Goal: Communication & Community: Answer question/provide support

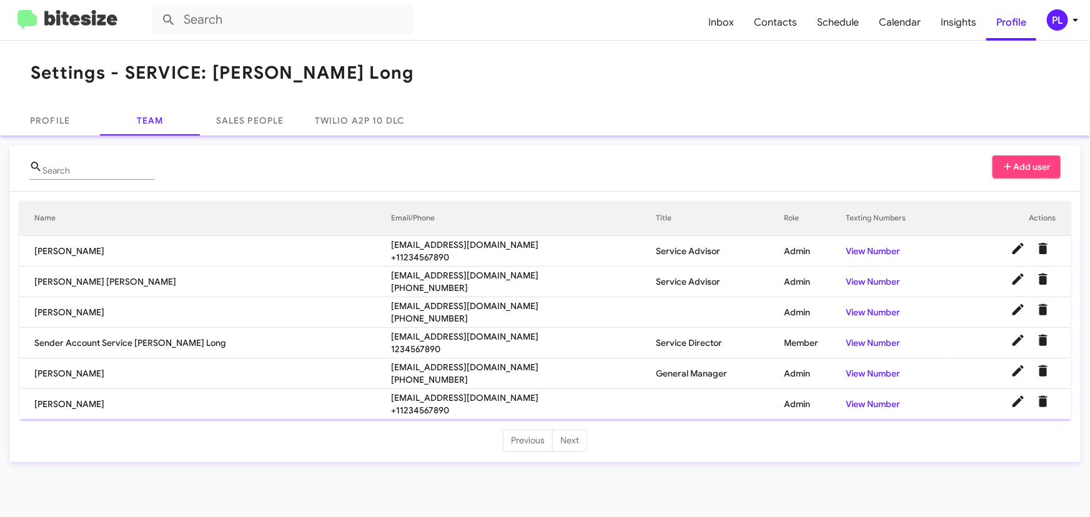
click at [1079, 17] on icon at bounding box center [1075, 19] width 15 height 15
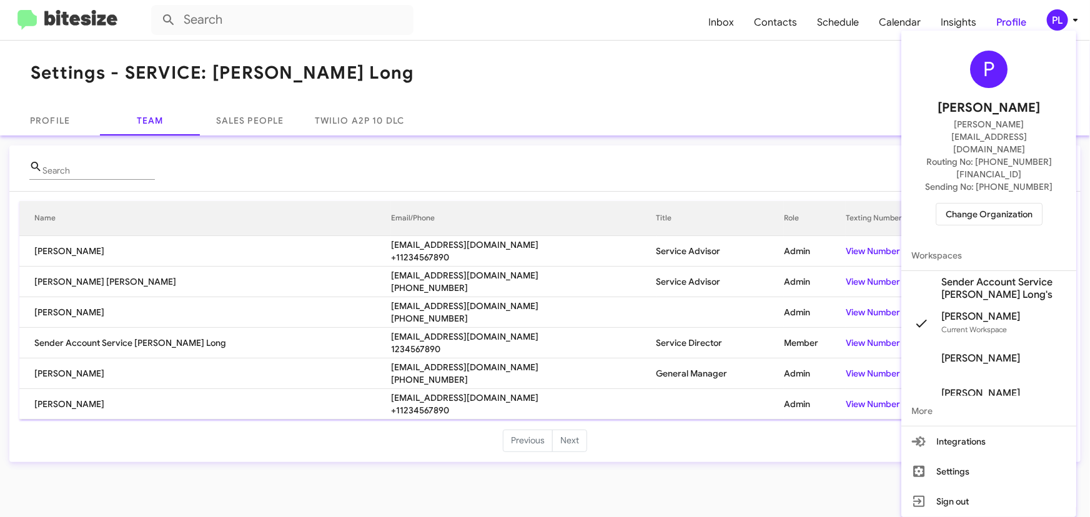
click at [965, 204] on span "Change Organization" at bounding box center [989, 214] width 87 height 21
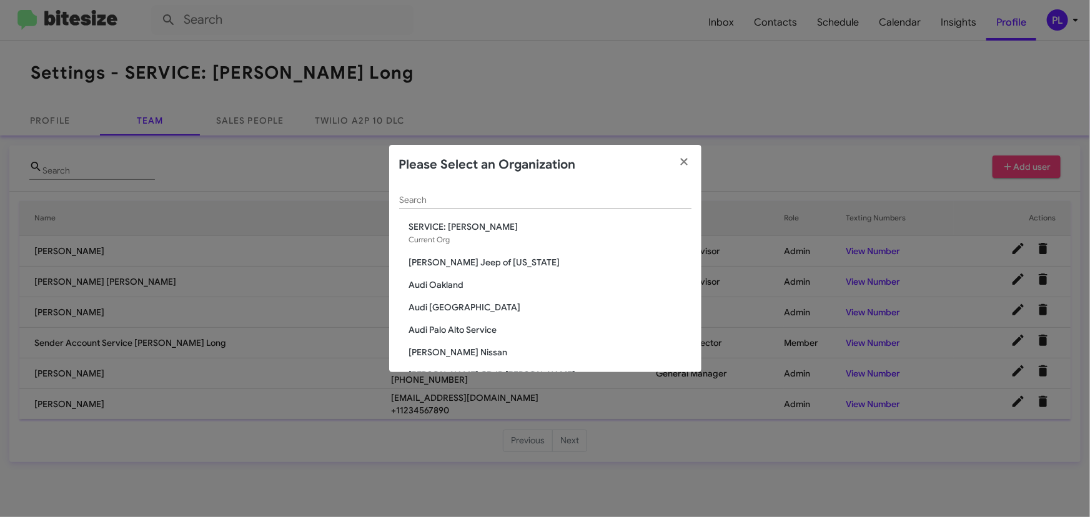
click at [454, 201] on input "Search" at bounding box center [545, 200] width 292 height 10
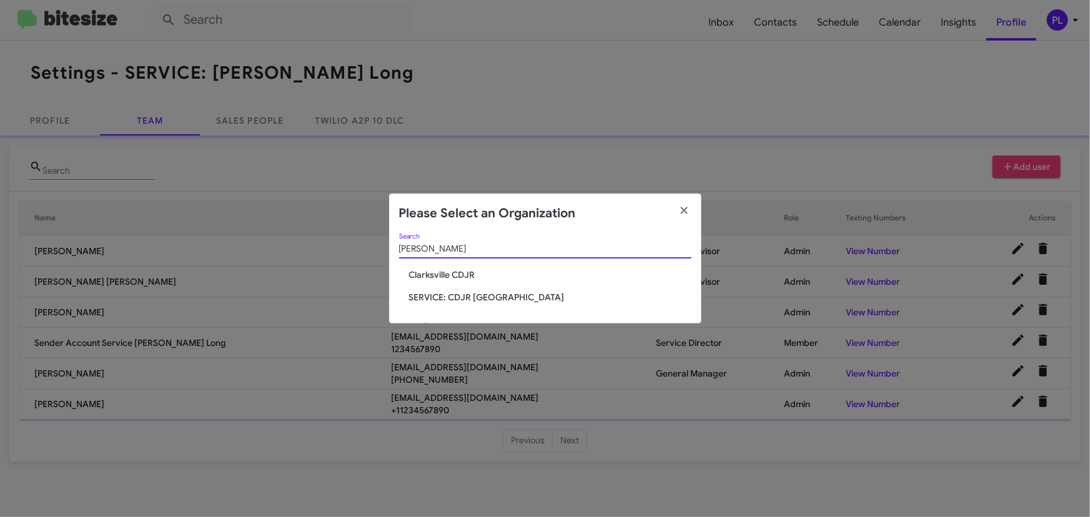
type input "[PERSON_NAME]"
click at [437, 274] on span "Clarksville CDJR" at bounding box center [550, 275] width 282 height 12
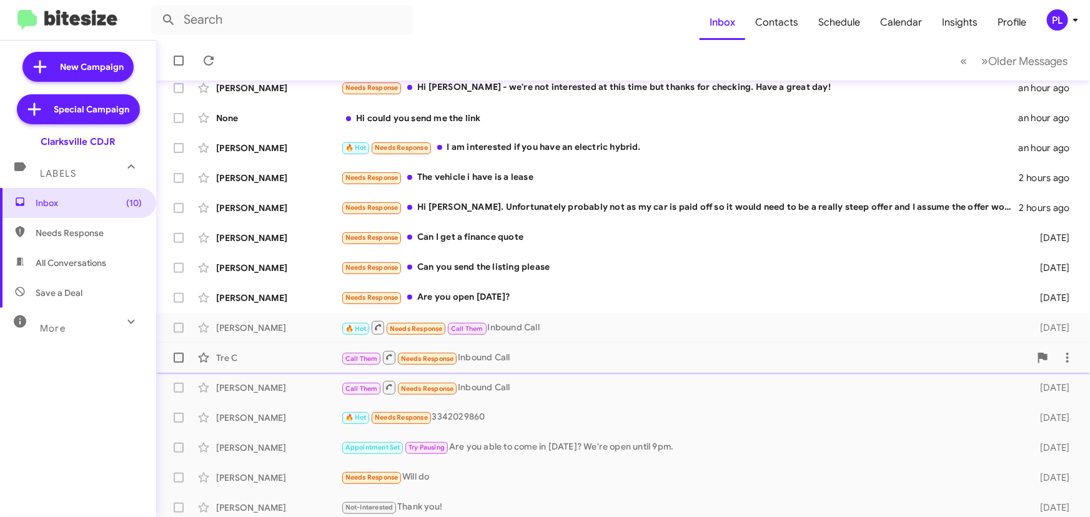
scroll to position [113, 0]
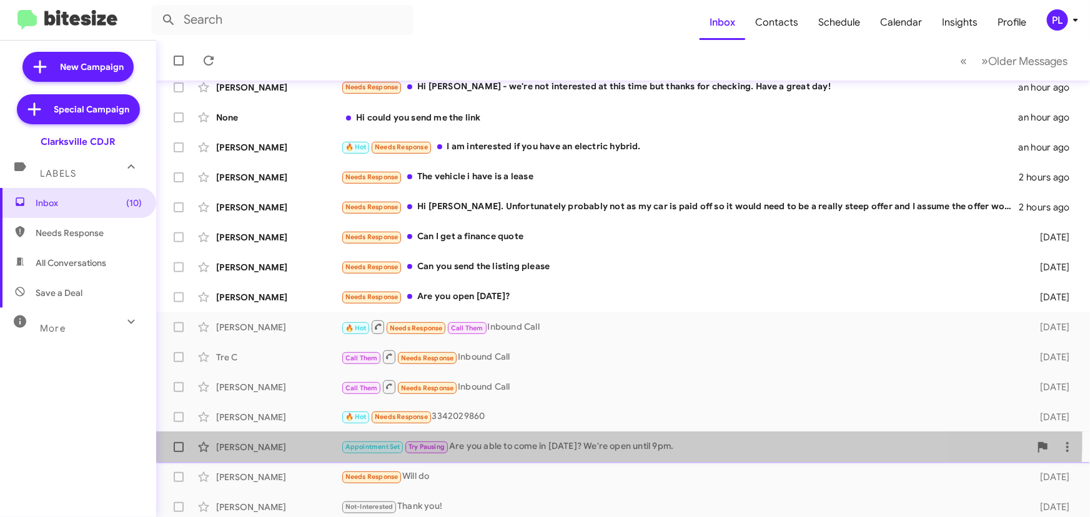
click at [540, 437] on div "[PERSON_NAME] Appointment Set Try Pausing Are you able to come in [DATE]? We're…" at bounding box center [623, 447] width 914 height 25
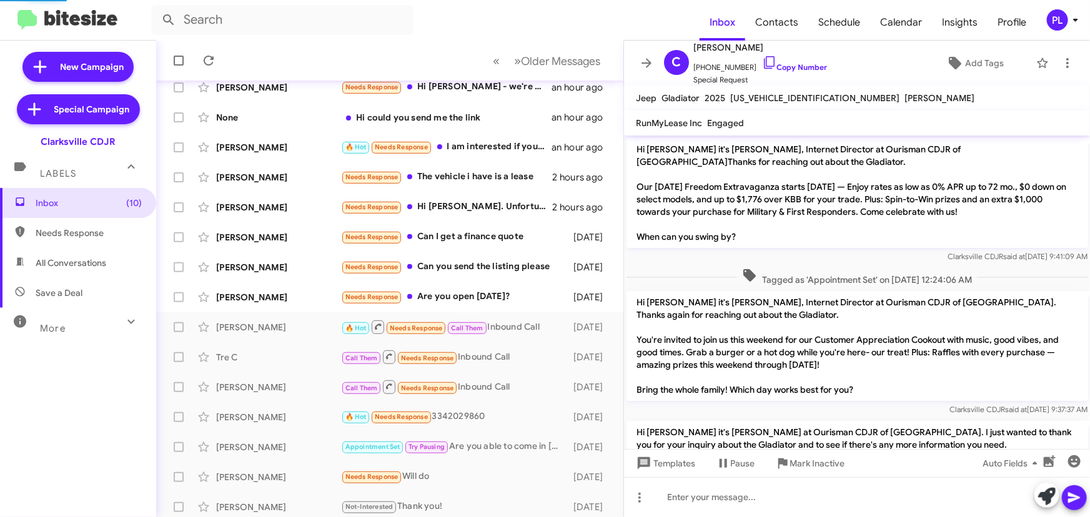
scroll to position [991, 0]
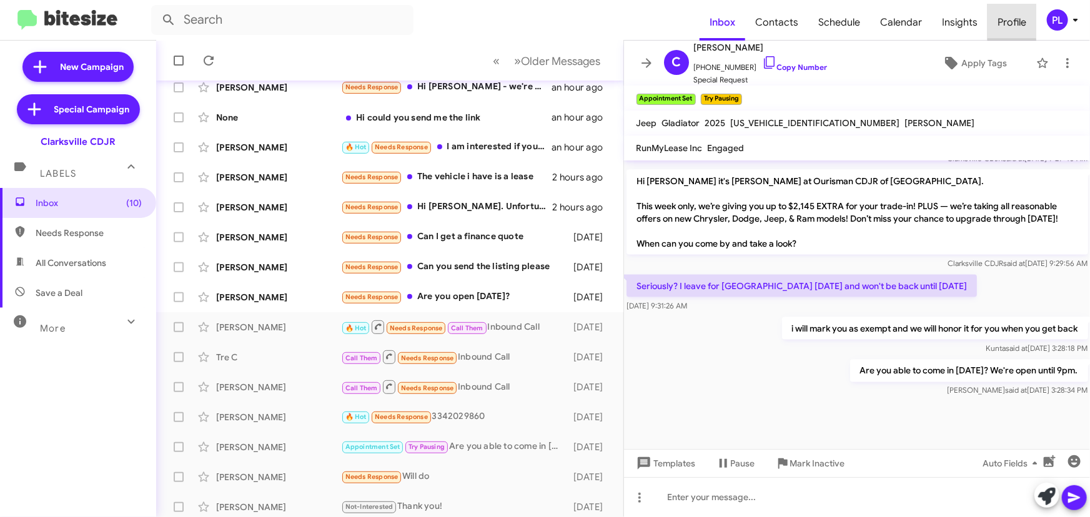
click at [1018, 19] on span "Profile" at bounding box center [1011, 22] width 49 height 36
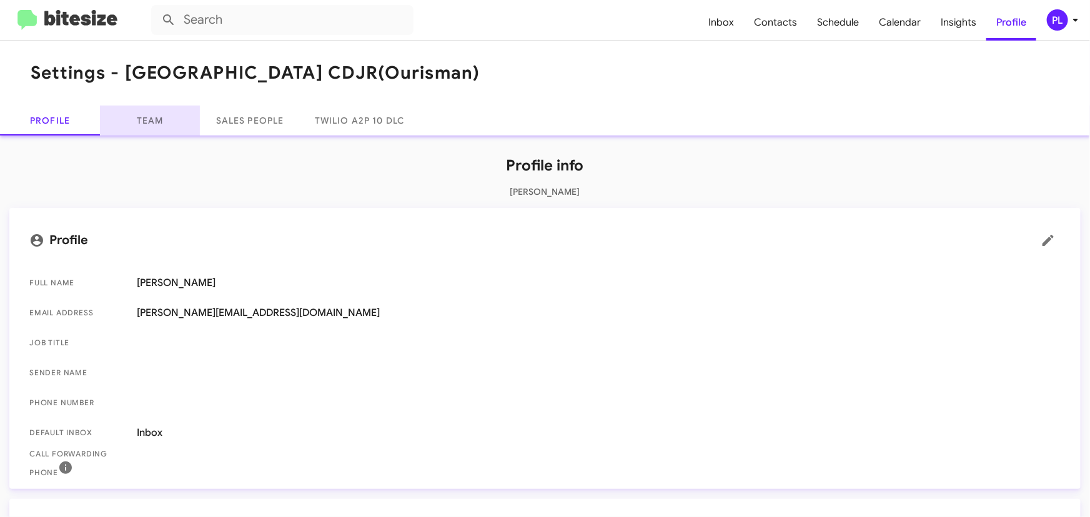
click at [148, 124] on link "Team" at bounding box center [150, 121] width 100 height 30
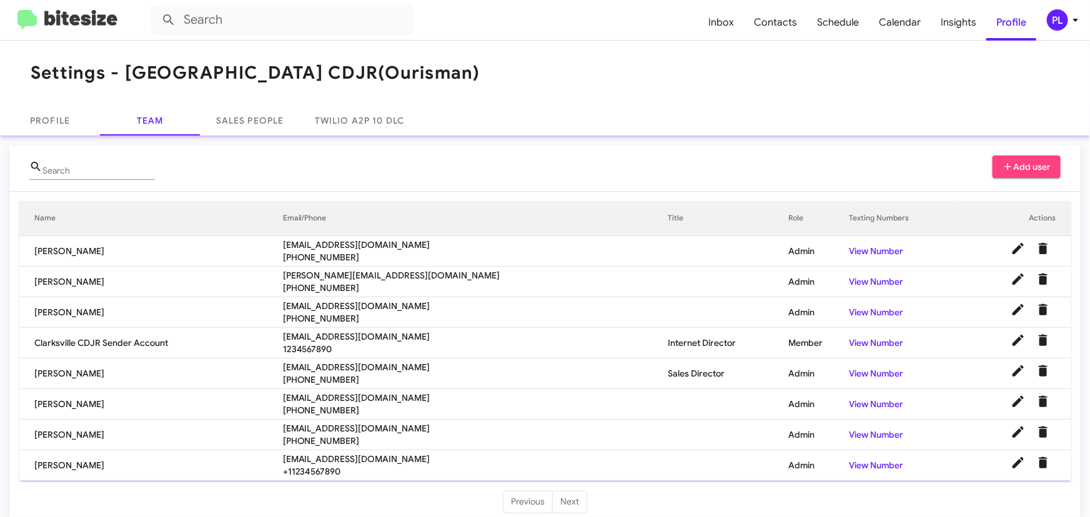
click at [1076, 20] on icon at bounding box center [1075, 20] width 4 height 3
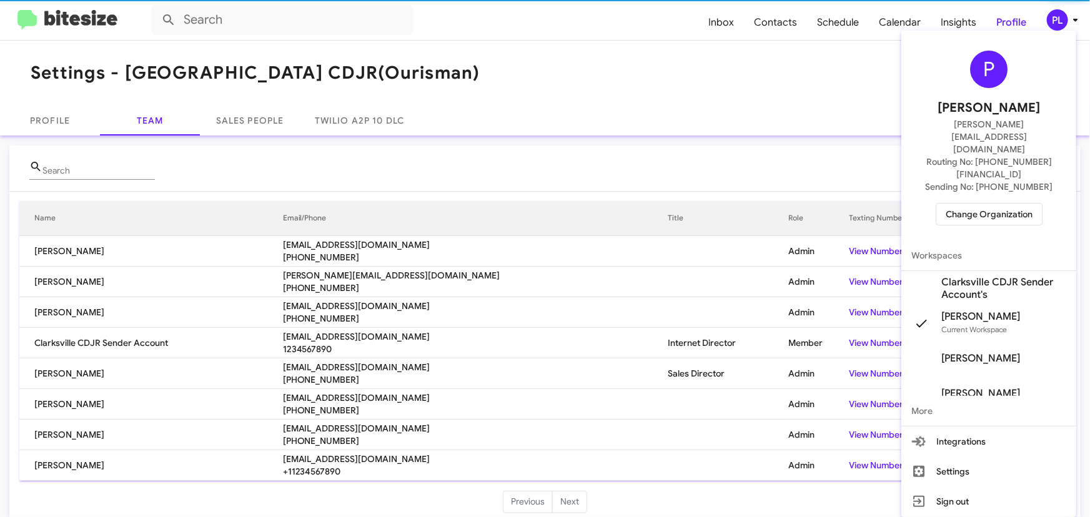
click at [965, 204] on span "Change Organization" at bounding box center [989, 214] width 87 height 21
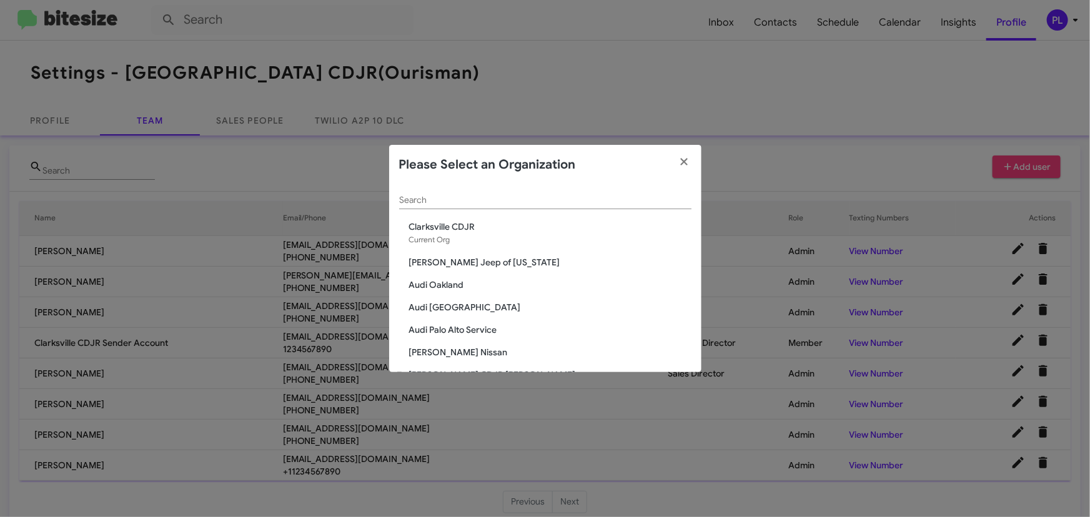
click at [593, 195] on input "Search" at bounding box center [545, 200] width 292 height 10
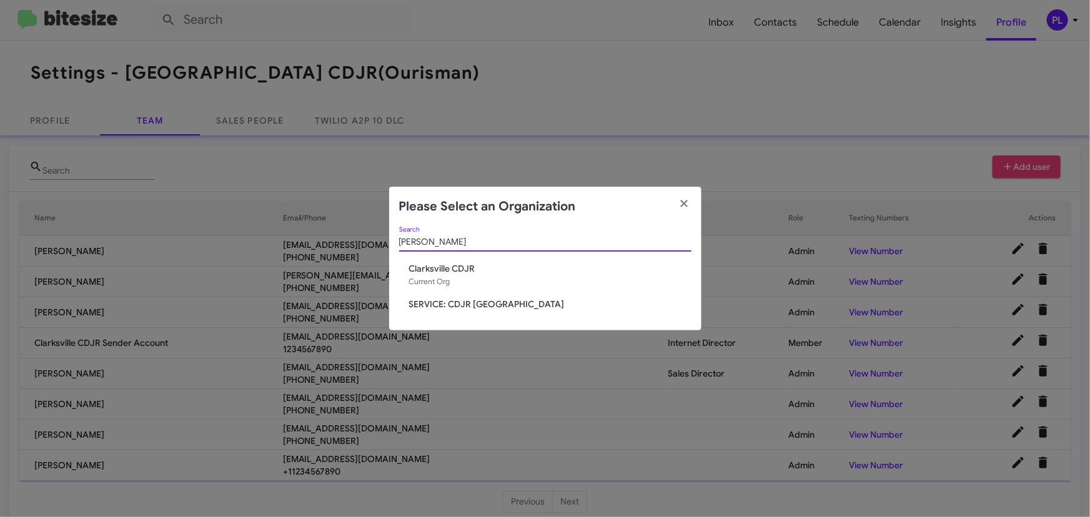
type input "clark"
click at [459, 304] on span "SERVICE: CDJR [GEOGRAPHIC_DATA]" at bounding box center [550, 304] width 282 height 12
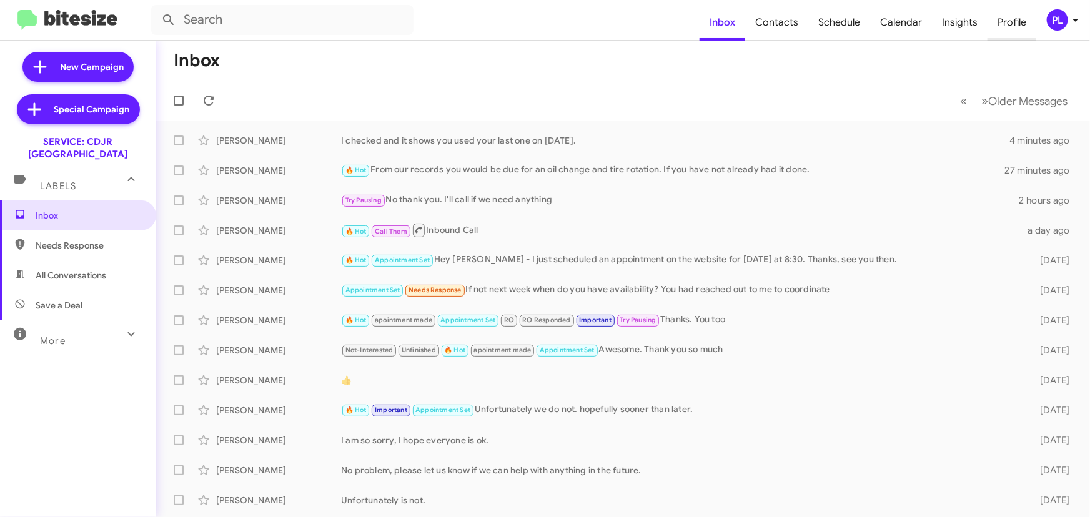
click at [1019, 29] on span "Profile" at bounding box center [1011, 22] width 49 height 36
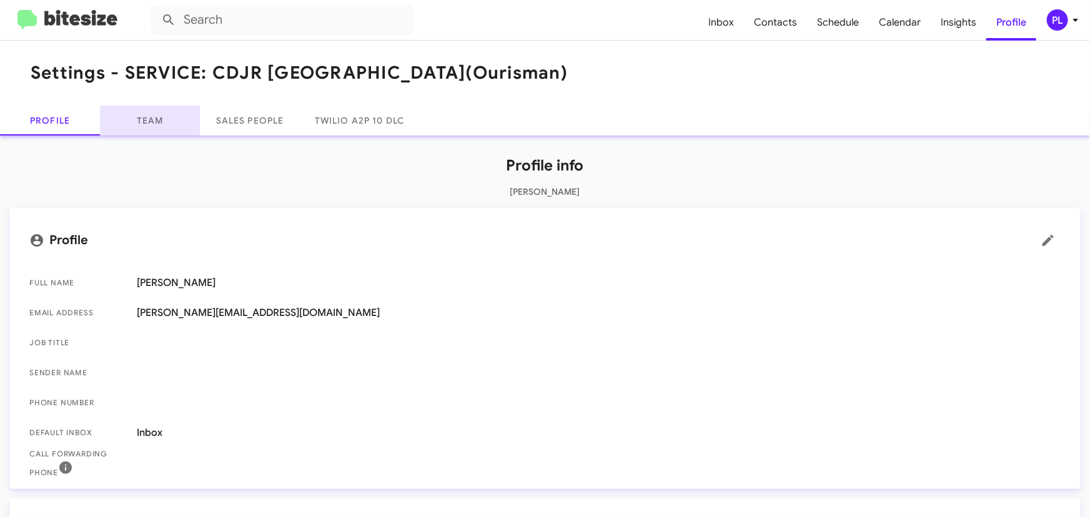
click at [160, 122] on link "Team" at bounding box center [150, 121] width 100 height 30
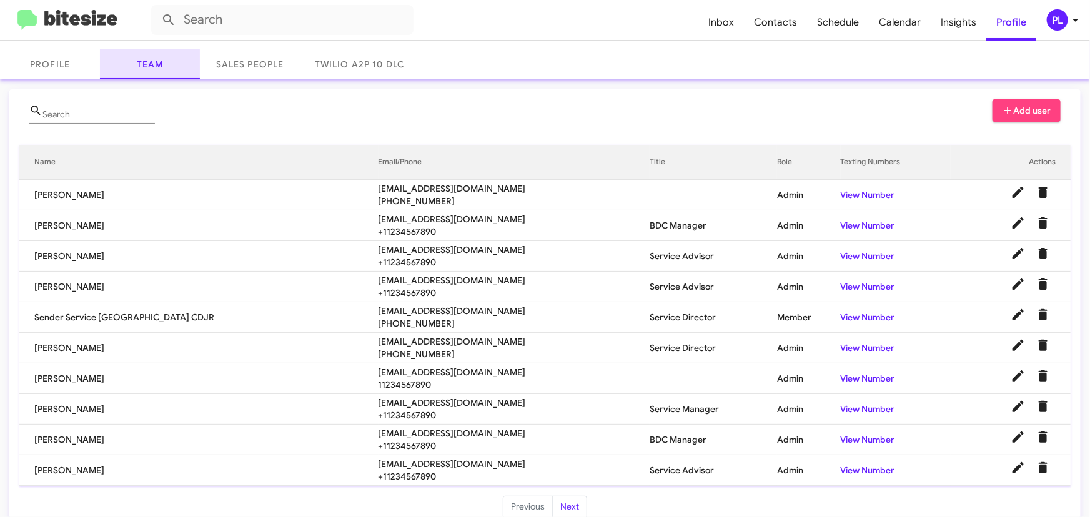
scroll to position [76, 0]
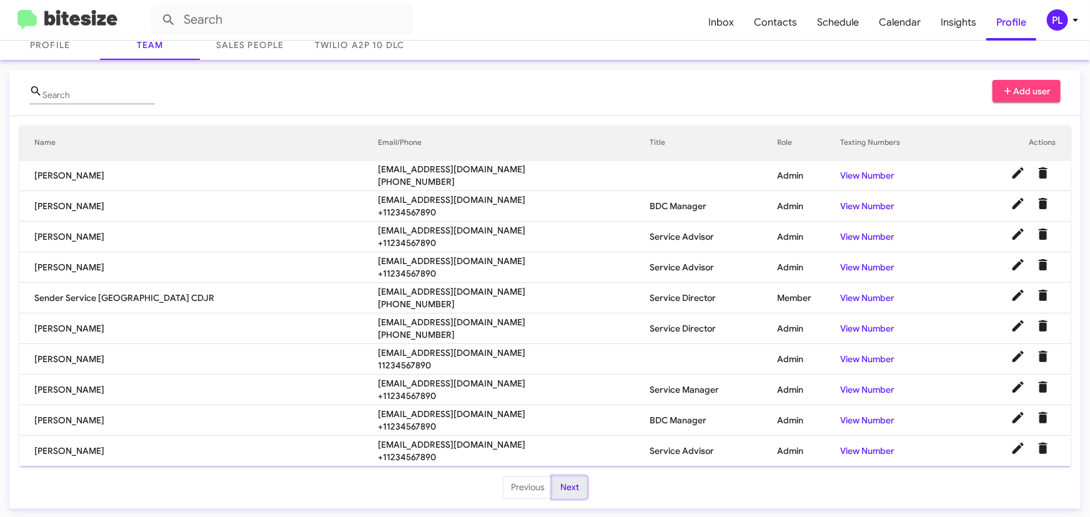
click at [573, 490] on button "Next" at bounding box center [569, 488] width 35 height 22
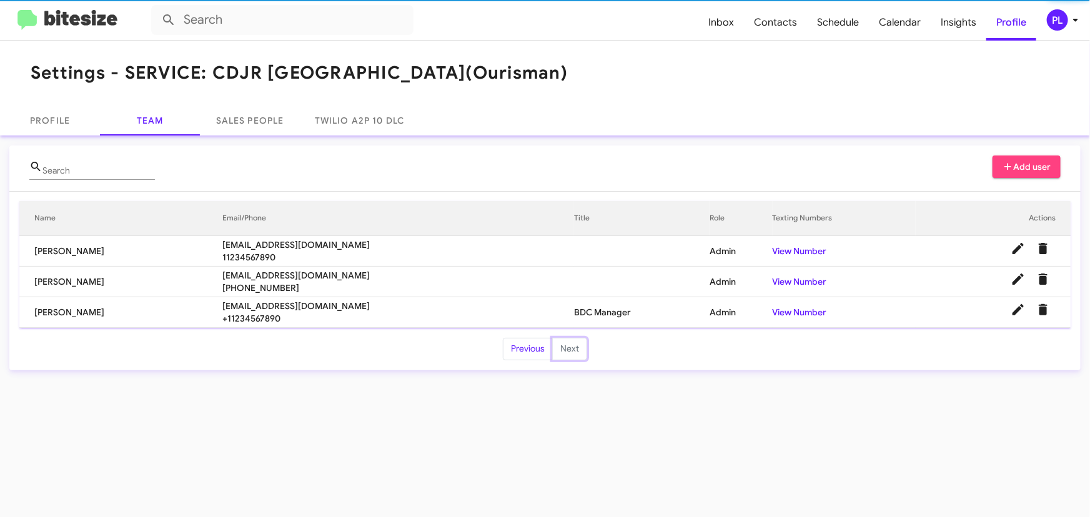
scroll to position [0, 0]
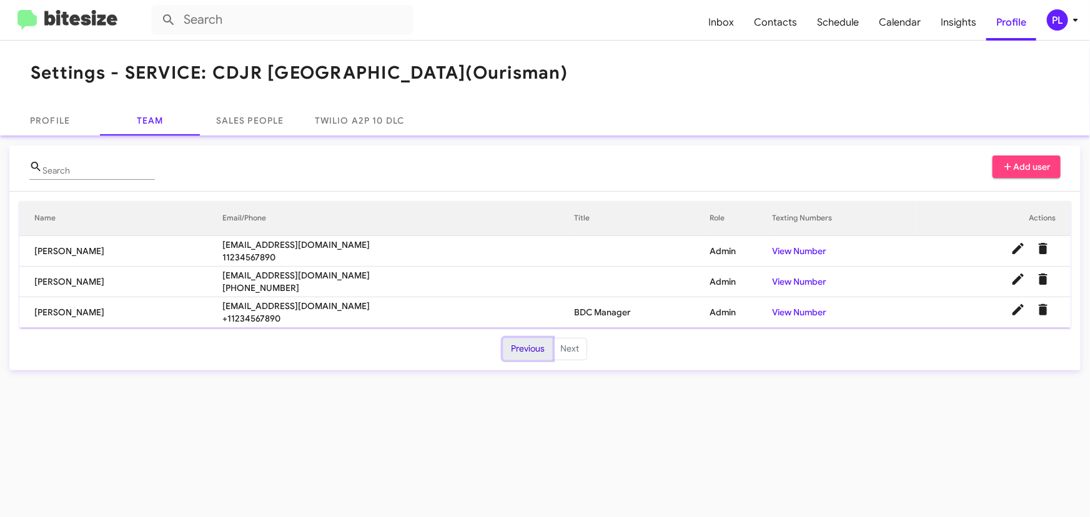
click at [518, 353] on button "Previous" at bounding box center [528, 349] width 50 height 22
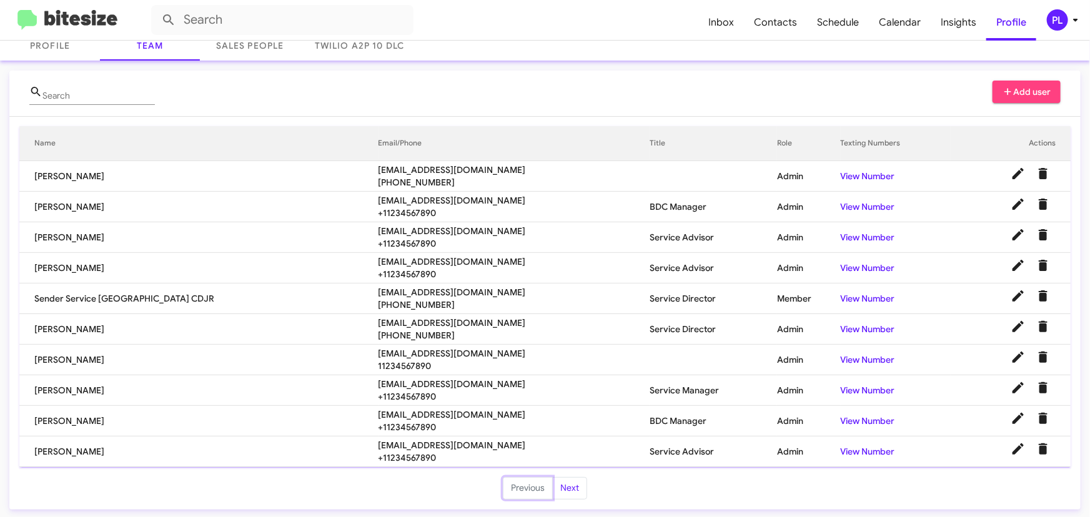
scroll to position [76, 0]
click at [564, 487] on button "Next" at bounding box center [569, 488] width 35 height 22
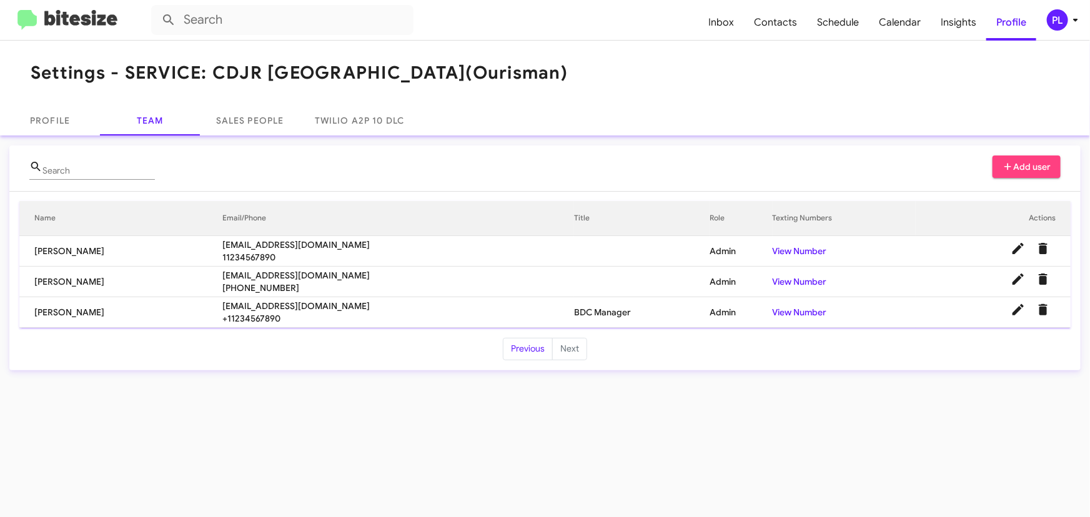
click at [1077, 19] on icon at bounding box center [1075, 20] width 4 height 3
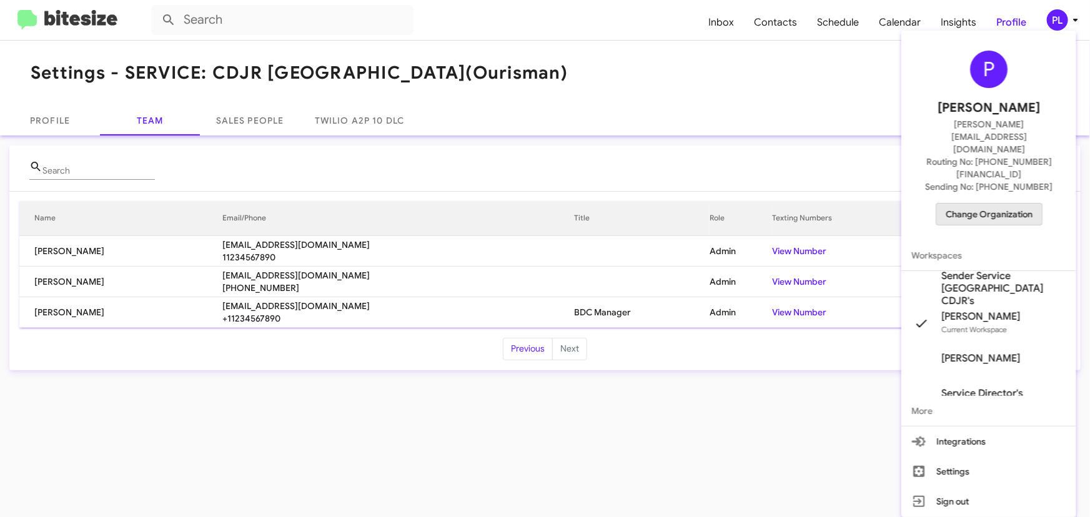
click at [999, 204] on span "Change Organization" at bounding box center [989, 214] width 87 height 21
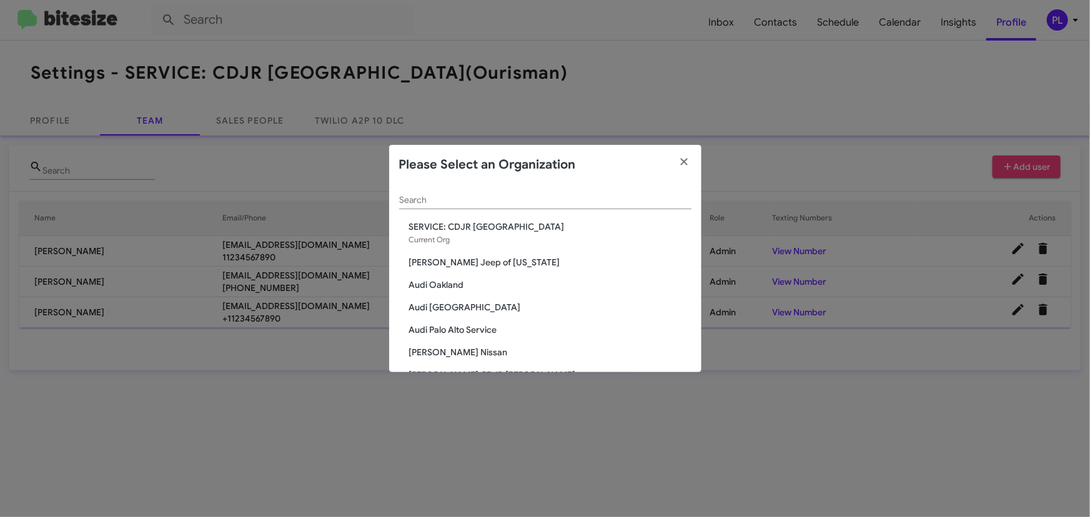
click at [475, 199] on input "Search" at bounding box center [545, 200] width 292 height 10
click at [485, 198] on input "Search" at bounding box center [545, 200] width 292 height 10
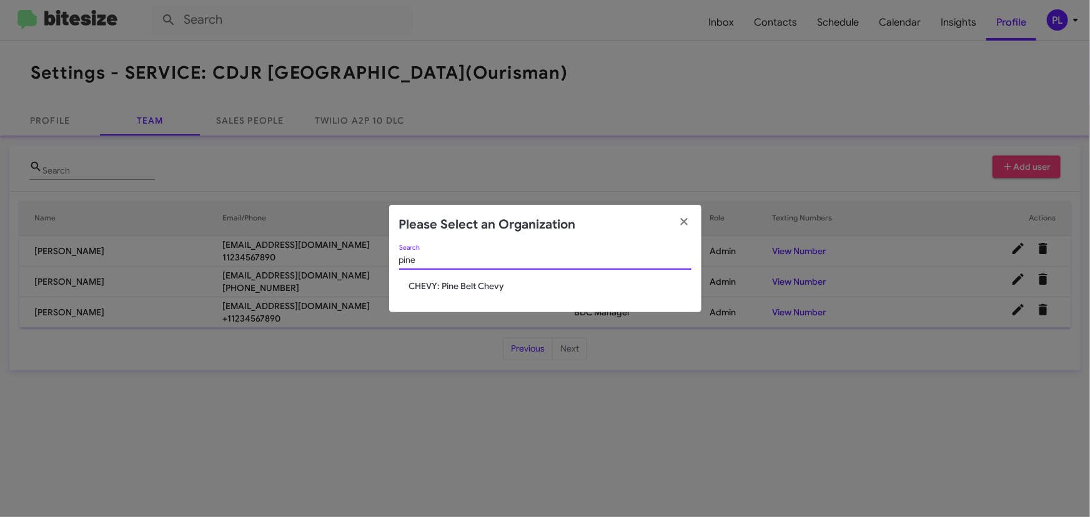
type input "pine"
click at [467, 285] on span "CHEVY: Pine Belt Chevy" at bounding box center [550, 286] width 282 height 12
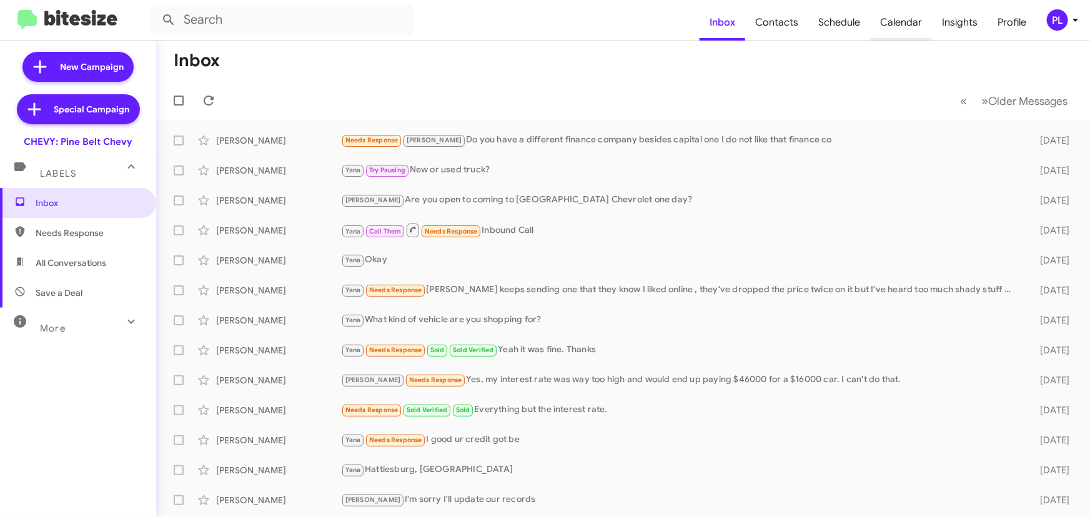
click at [899, 24] on span "Calendar" at bounding box center [901, 22] width 62 height 36
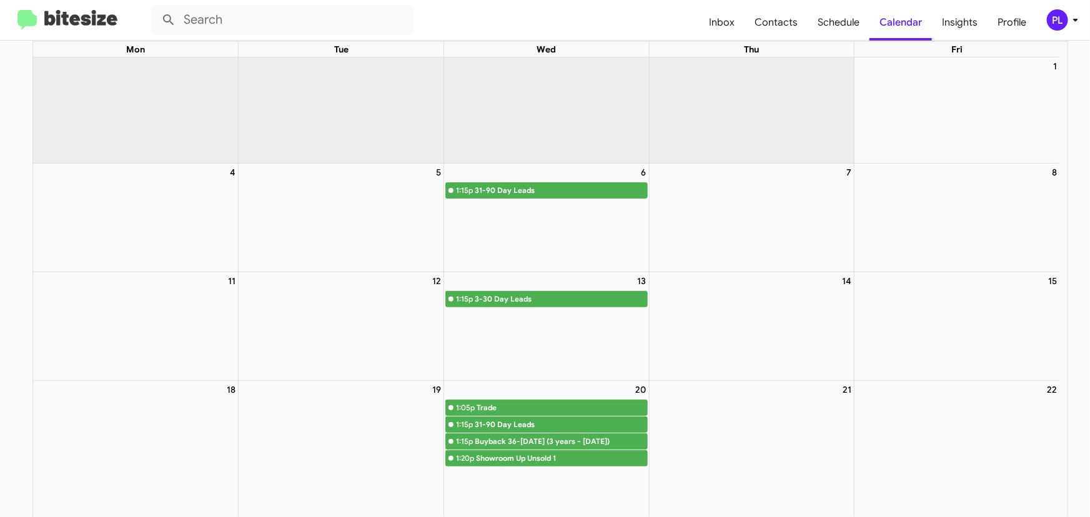
scroll to position [113, 0]
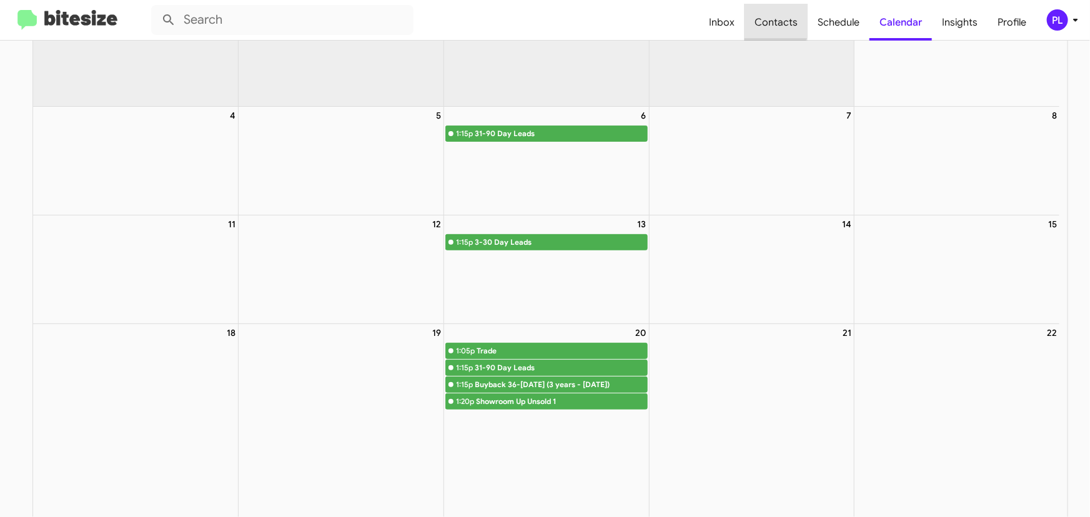
click at [773, 19] on span "Contacts" at bounding box center [775, 22] width 63 height 36
type input "in:groups"
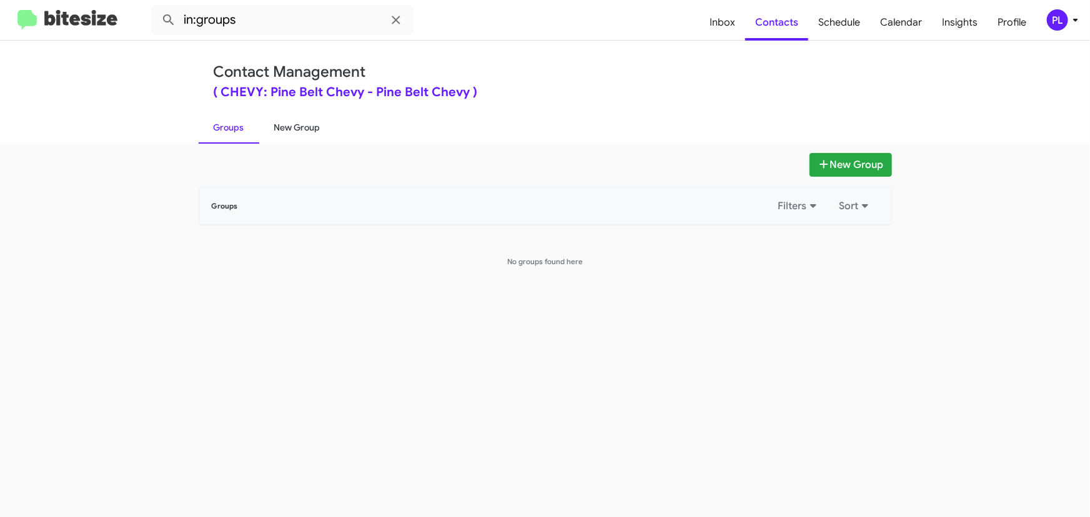
click at [287, 131] on link "New Group" at bounding box center [297, 127] width 76 height 32
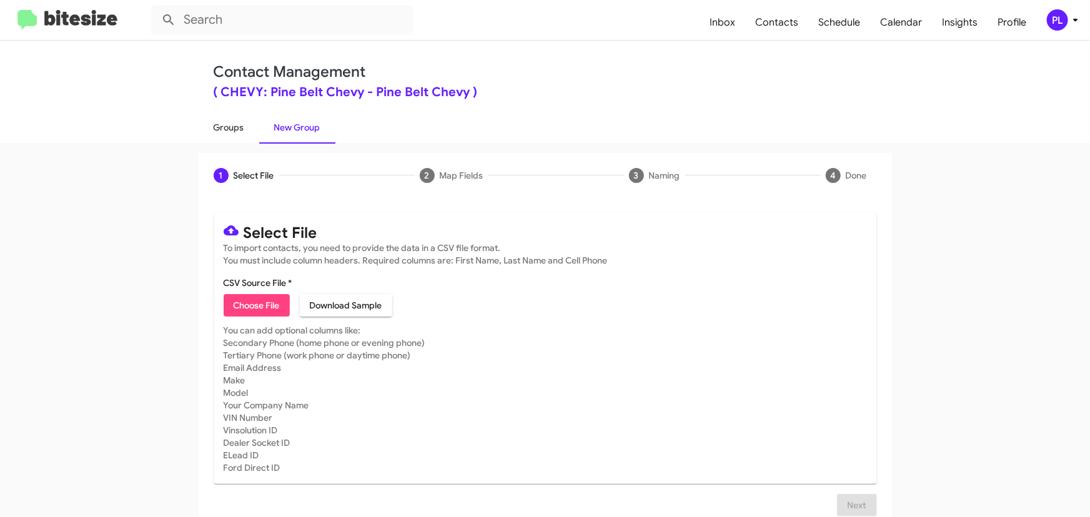
click at [237, 135] on link "Groups" at bounding box center [229, 127] width 61 height 32
type input "in:groups"
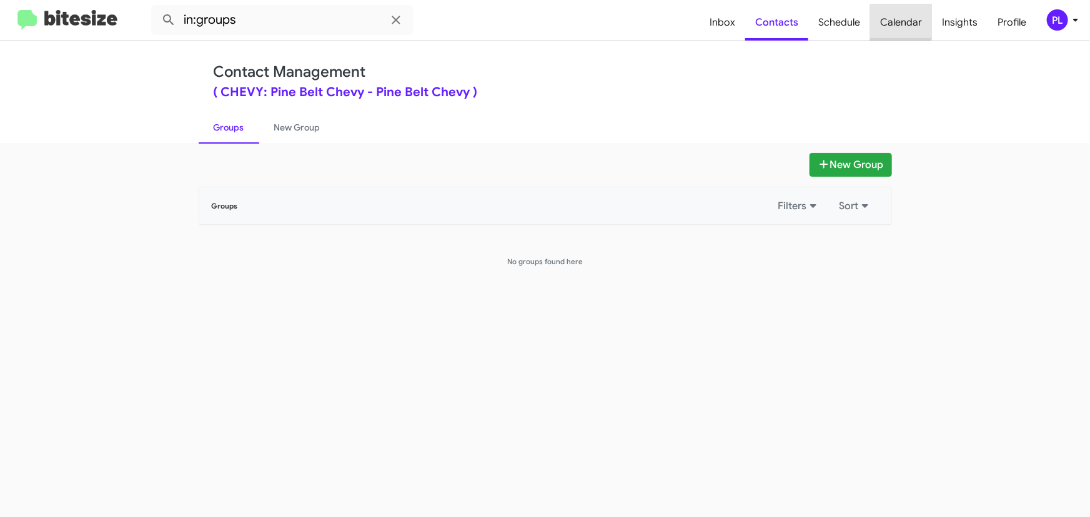
click at [899, 19] on span "Calendar" at bounding box center [901, 22] width 62 height 36
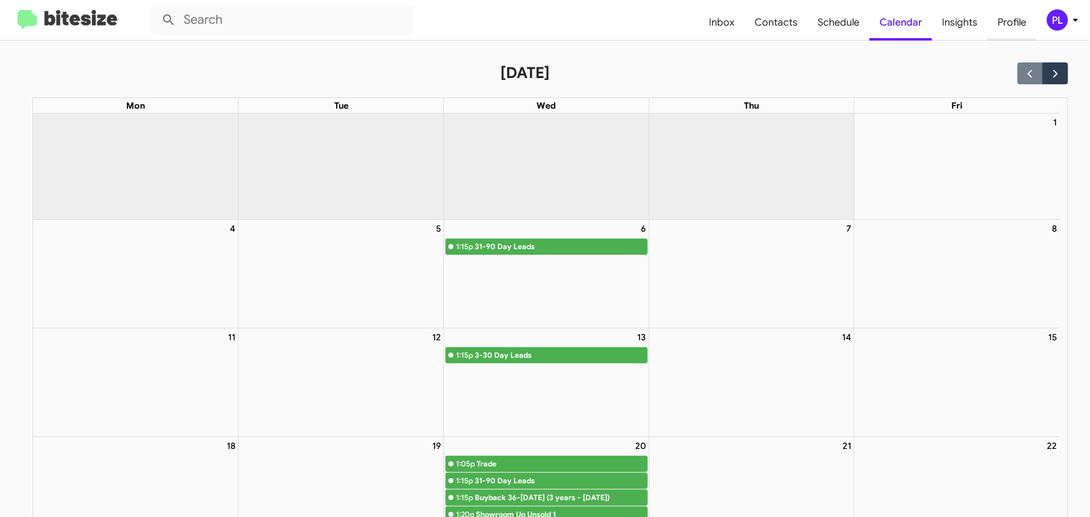
click at [1018, 23] on span "Profile" at bounding box center [1011, 22] width 49 height 36
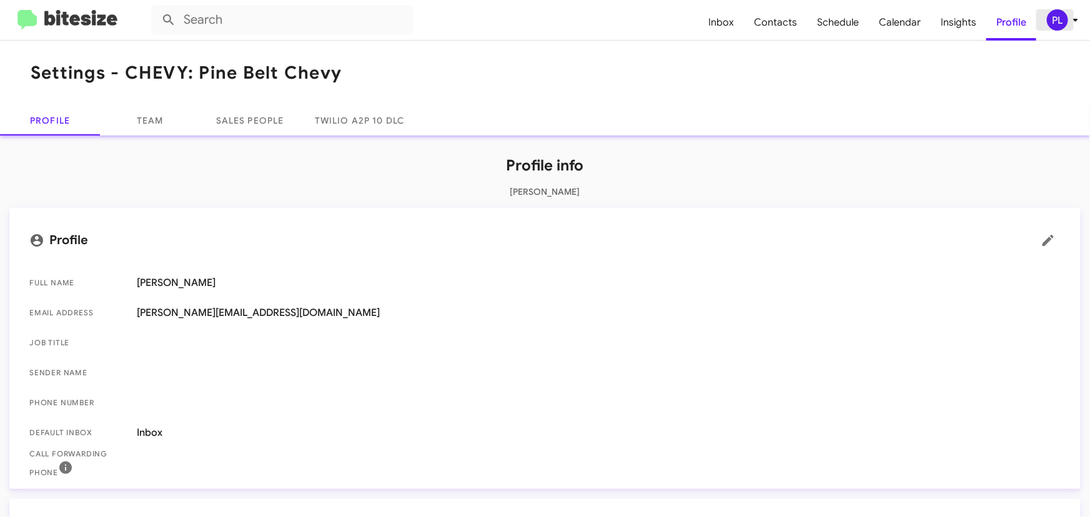
click at [1075, 21] on icon at bounding box center [1075, 19] width 15 height 15
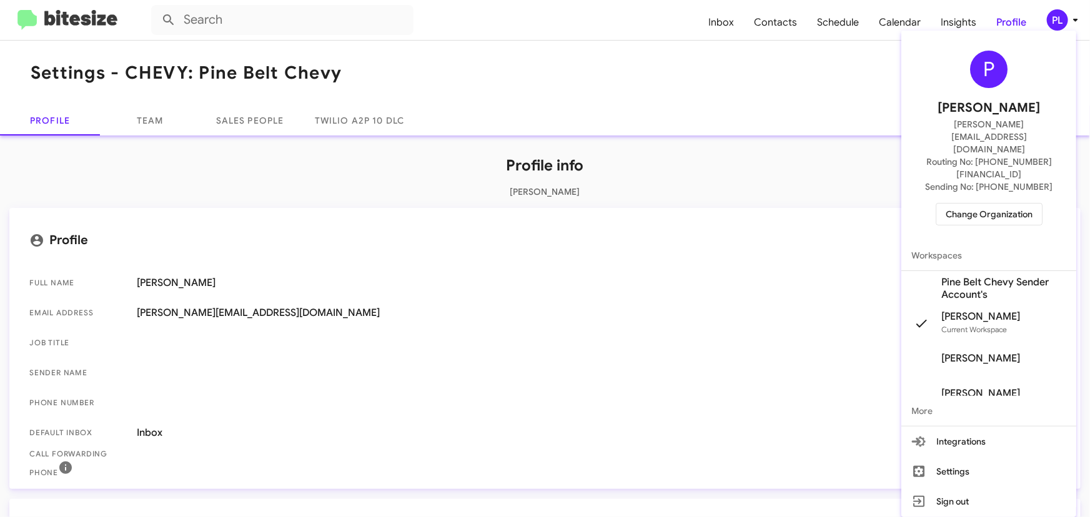
click at [824, 72] on div at bounding box center [545, 258] width 1090 height 517
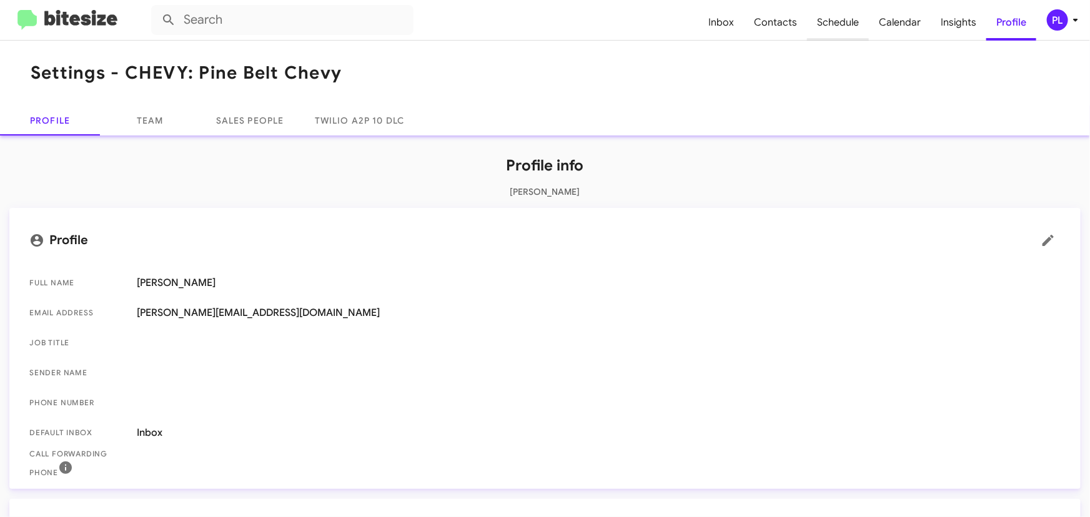
click at [837, 20] on span "Schedule" at bounding box center [838, 22] width 62 height 36
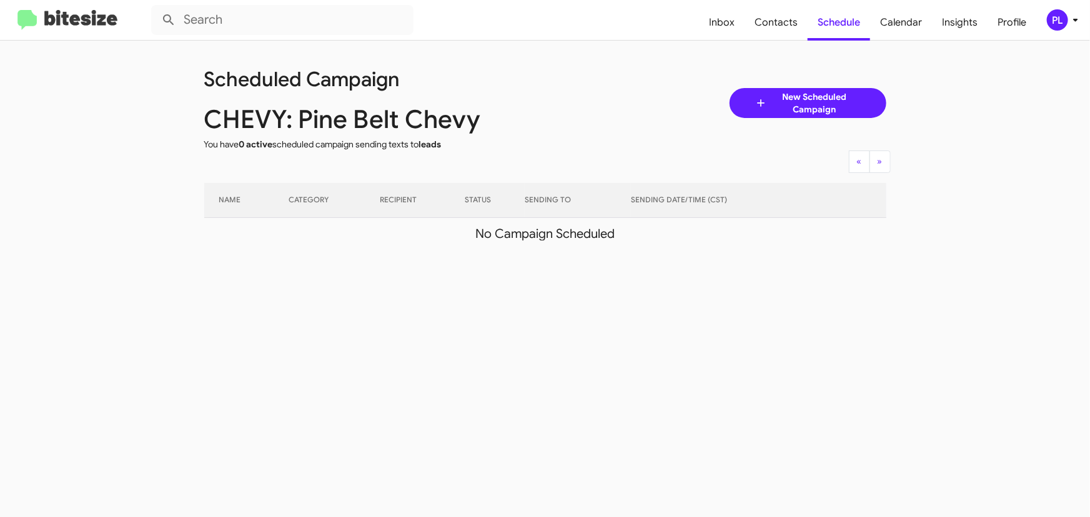
click at [877, 102] on link "New Scheduled Campaign" at bounding box center [807, 103] width 157 height 30
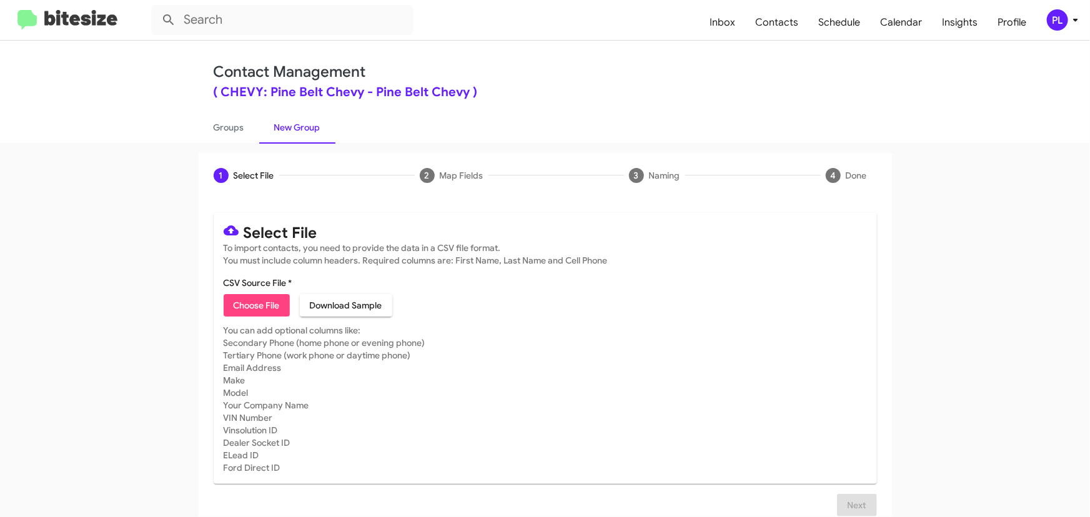
click at [914, 131] on div "Contact Management ( CHEVY: Pine Belt Chevy - Pine Belt Chevy ) Groups New Group" at bounding box center [545, 92] width 1090 height 102
click at [1071, 21] on icon at bounding box center [1075, 19] width 15 height 15
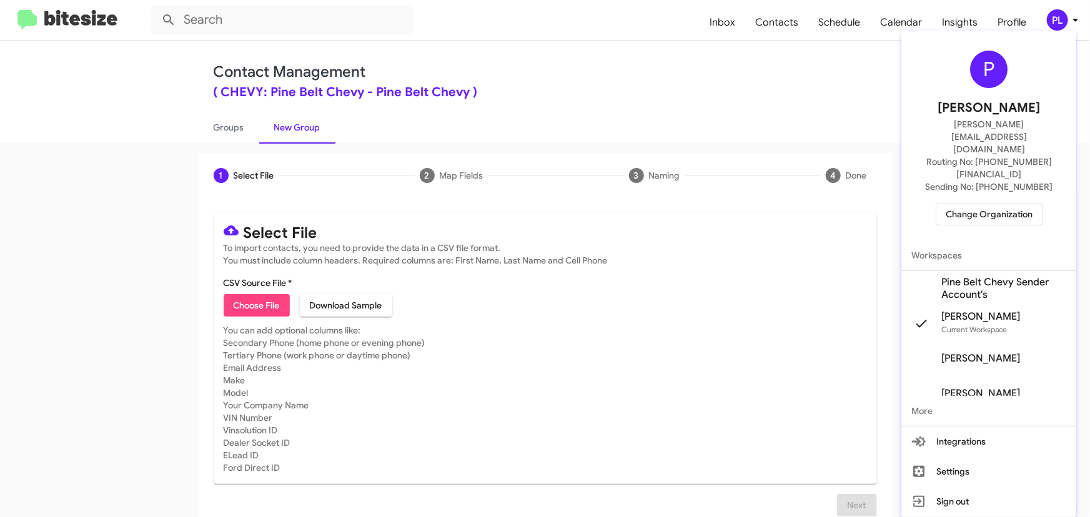
click at [1005, 17] on div at bounding box center [545, 258] width 1090 height 517
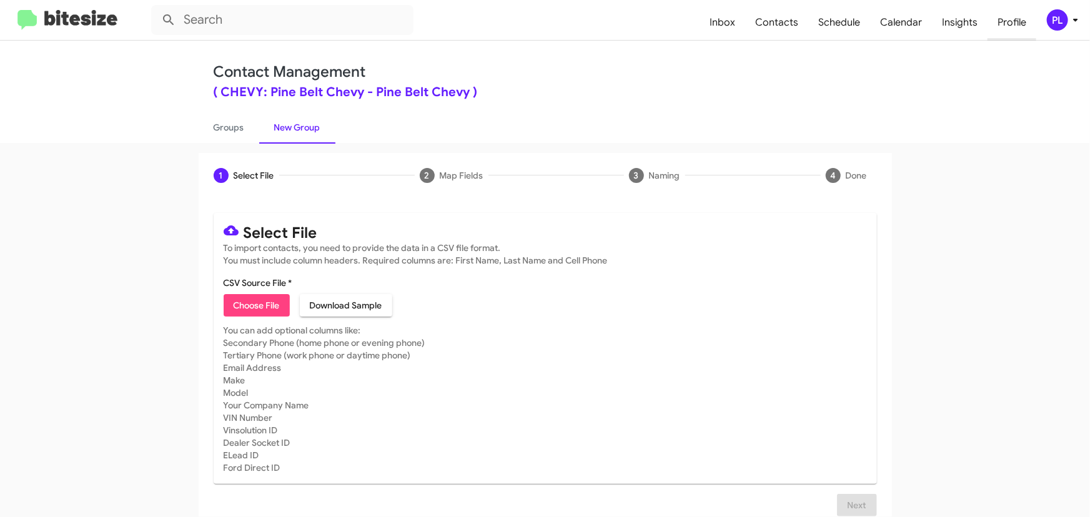
click at [1013, 26] on span "Profile" at bounding box center [1011, 22] width 49 height 36
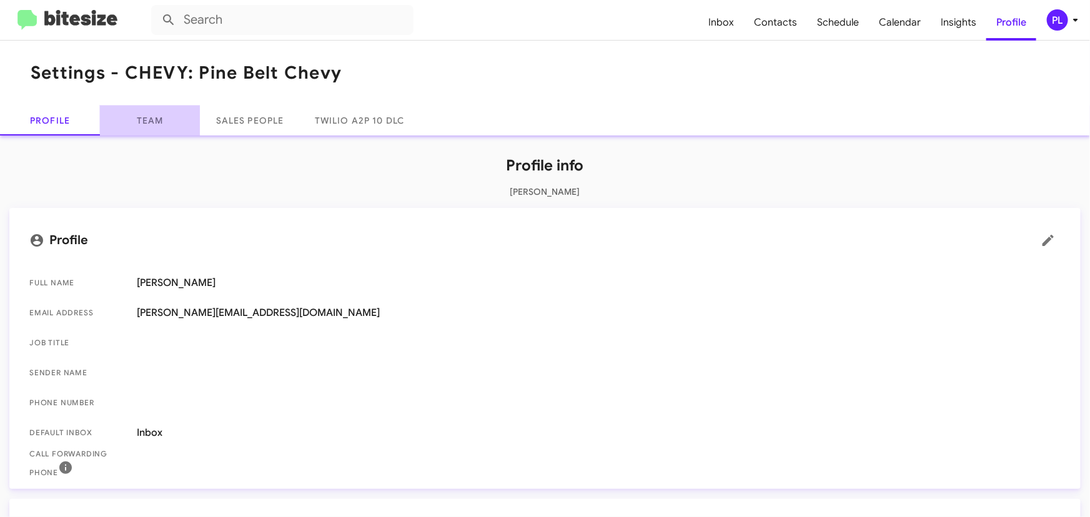
click at [157, 112] on link "Team" at bounding box center [150, 121] width 100 height 30
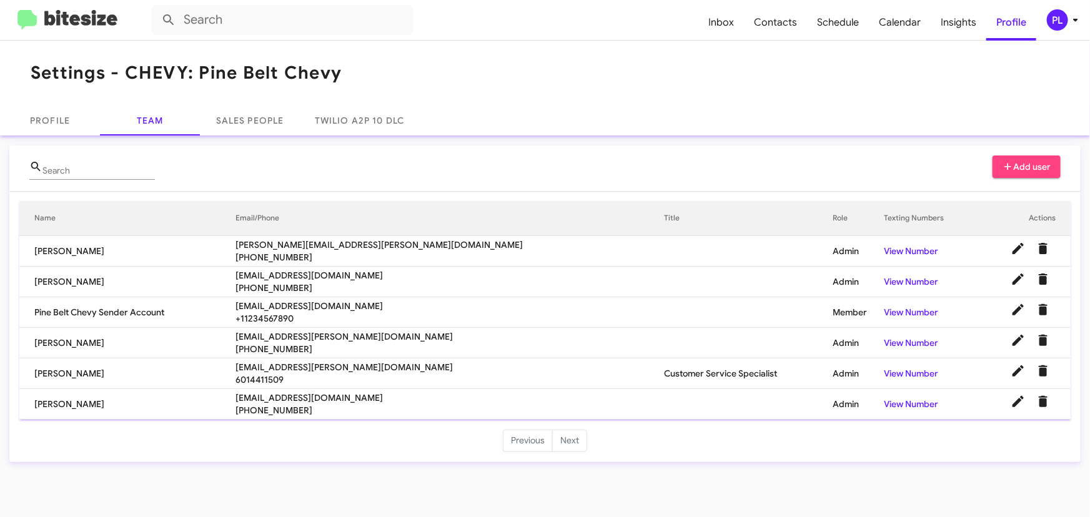
click at [81, 23] on img at bounding box center [67, 20] width 100 height 21
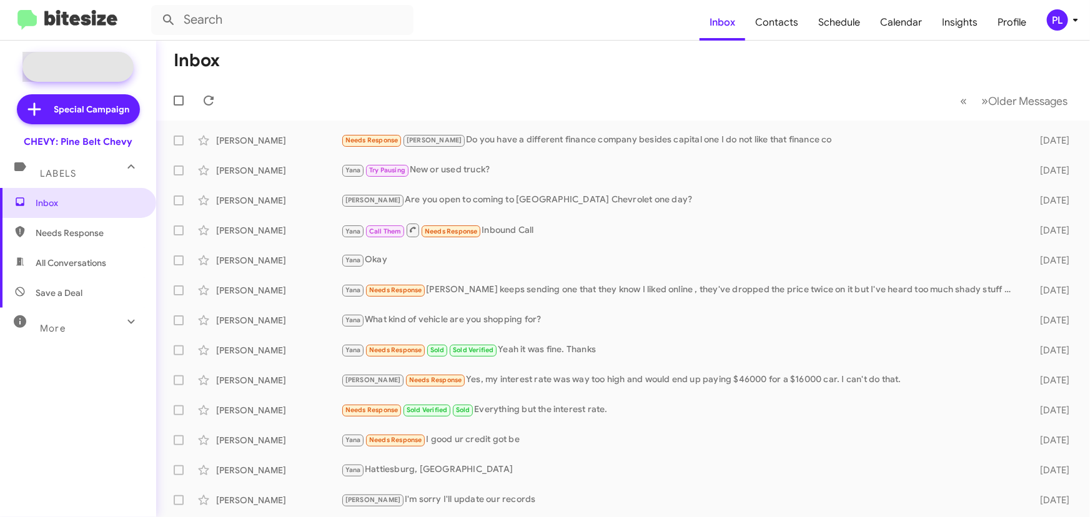
click at [82, 71] on span "New Campaign" at bounding box center [92, 67] width 64 height 12
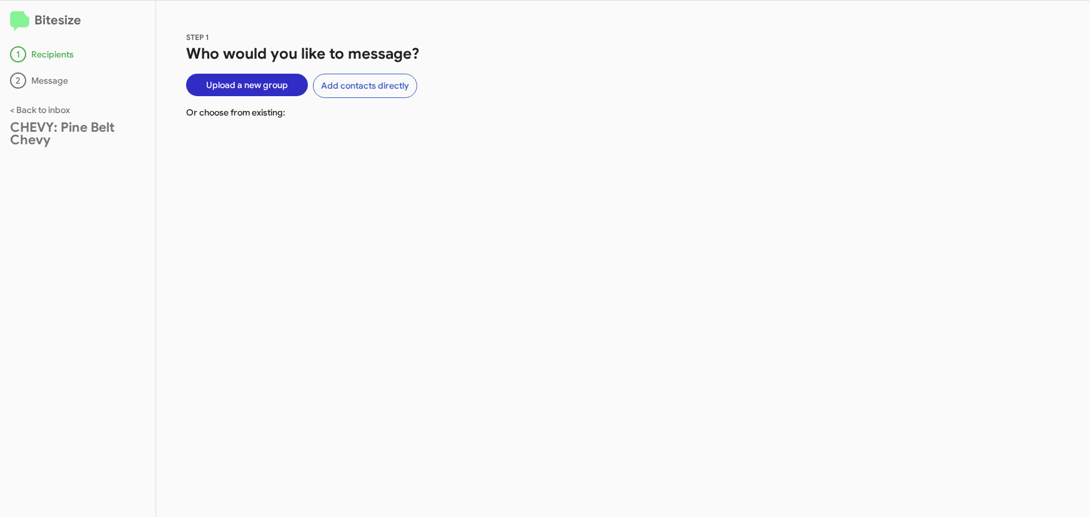
click at [277, 87] on span "Upload a new group" at bounding box center [247, 85] width 82 height 22
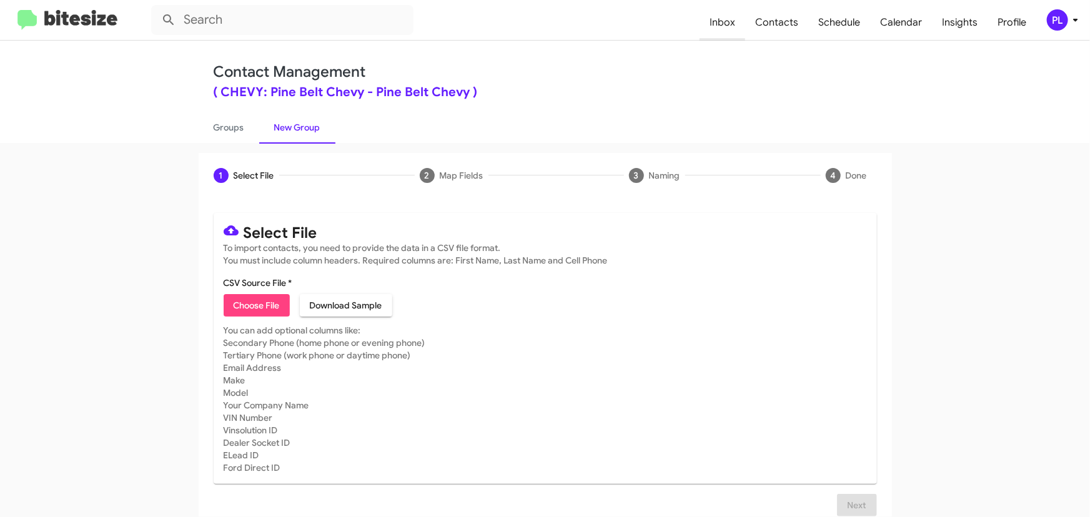
click at [724, 23] on span "Inbox" at bounding box center [723, 22] width 46 height 36
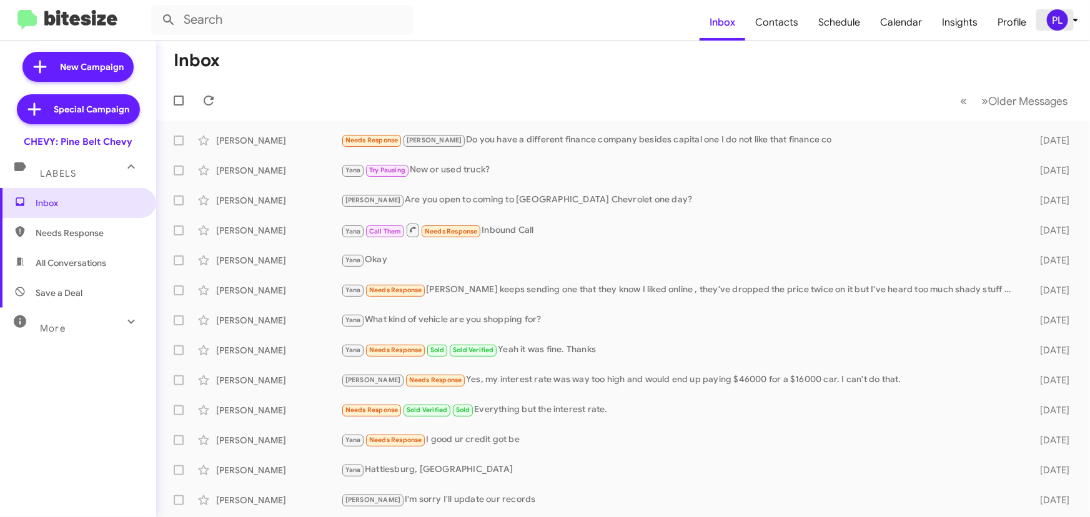
click at [1060, 18] on div "PL" at bounding box center [1057, 19] width 21 height 21
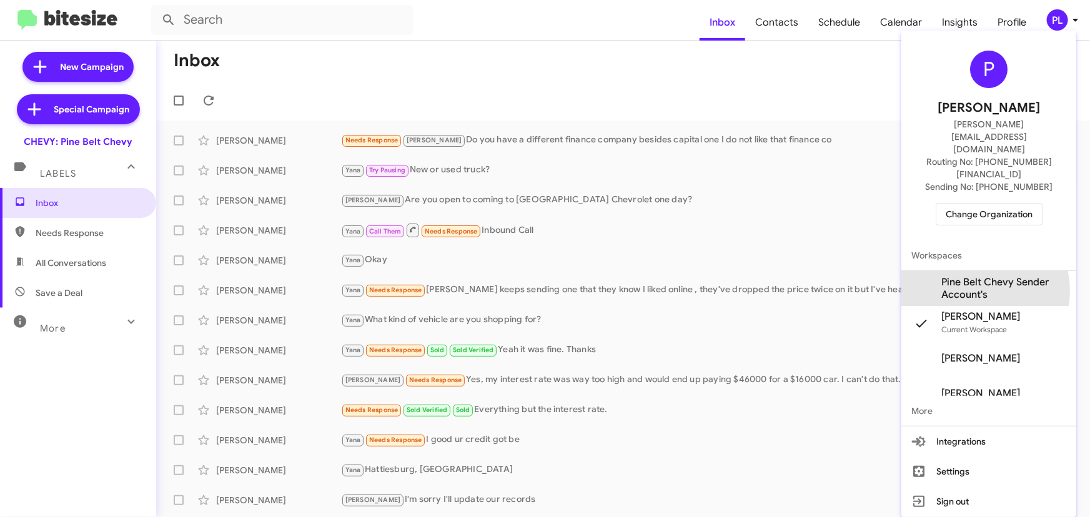
click at [980, 276] on span "Pine Belt Chevy Sender Account's" at bounding box center [1003, 288] width 125 height 25
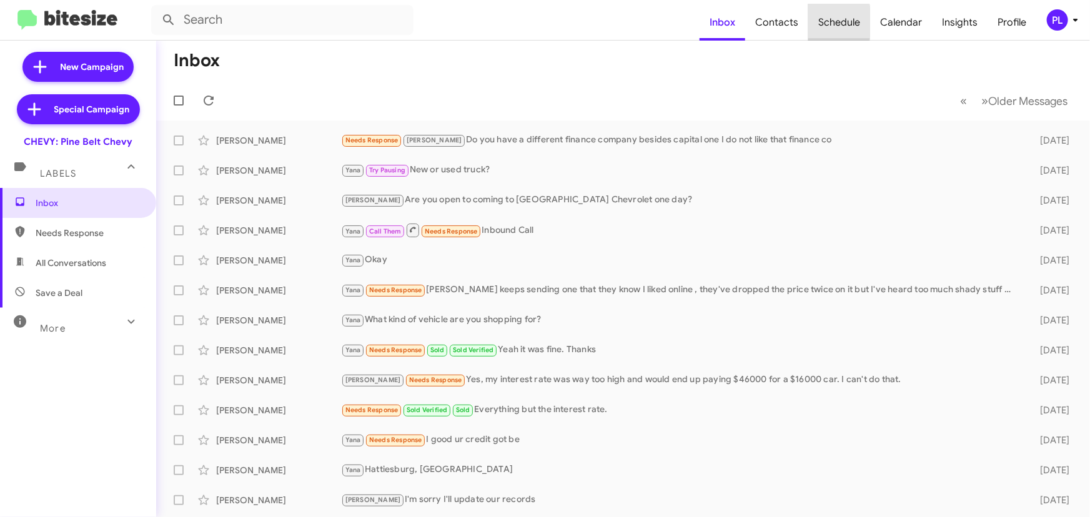
click at [828, 22] on span "Schedule" at bounding box center [839, 22] width 62 height 36
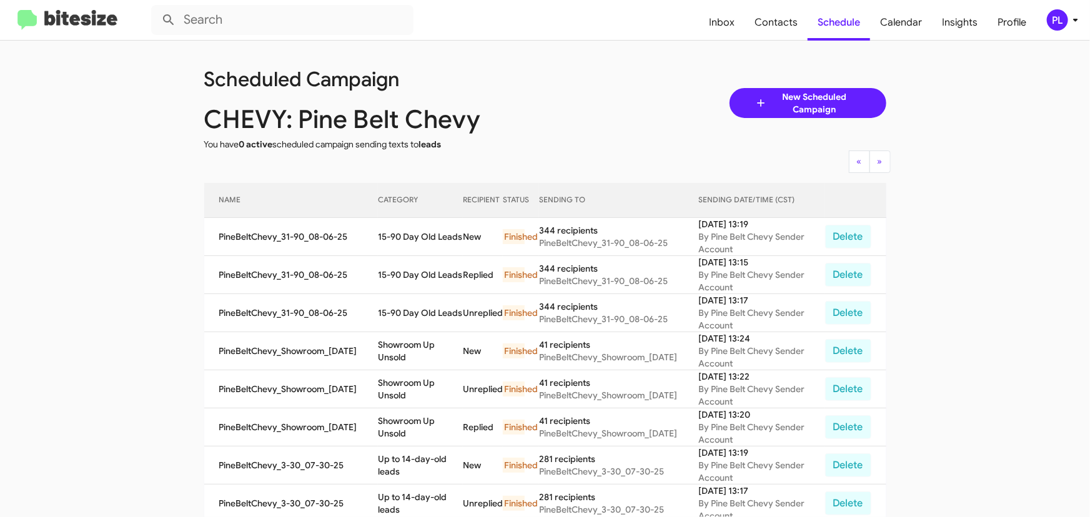
click at [80, 19] on img at bounding box center [67, 20] width 100 height 21
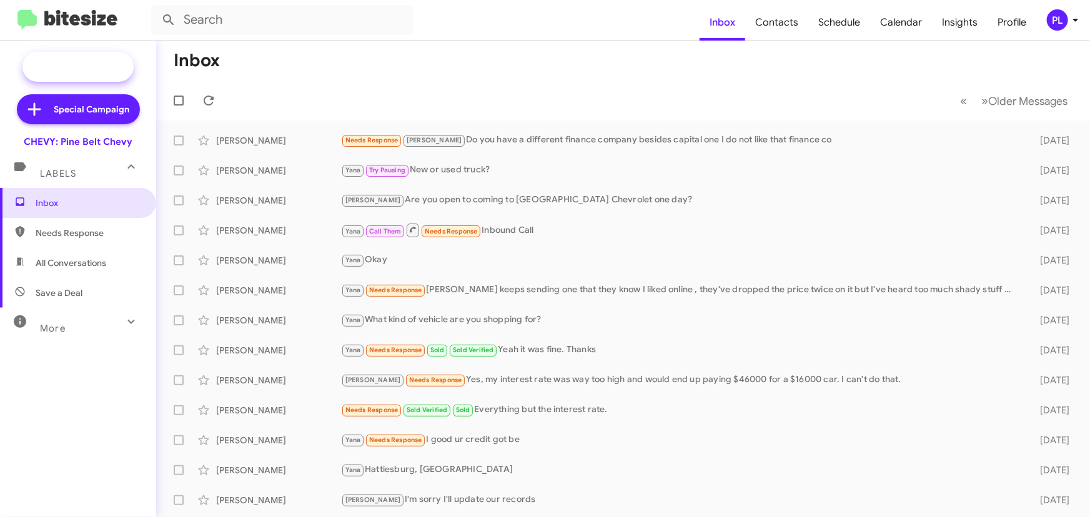
click at [93, 66] on span "New Campaign" at bounding box center [92, 67] width 64 height 12
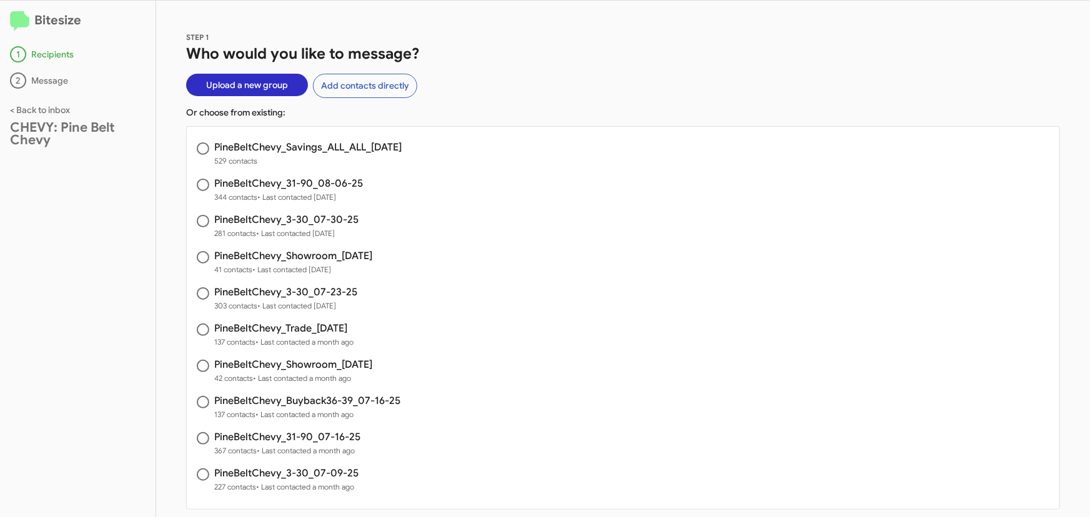
click at [204, 149] on span at bounding box center [203, 148] width 12 height 12
click at [204, 149] on input "radio" at bounding box center [203, 148] width 12 height 12
radio input "true"
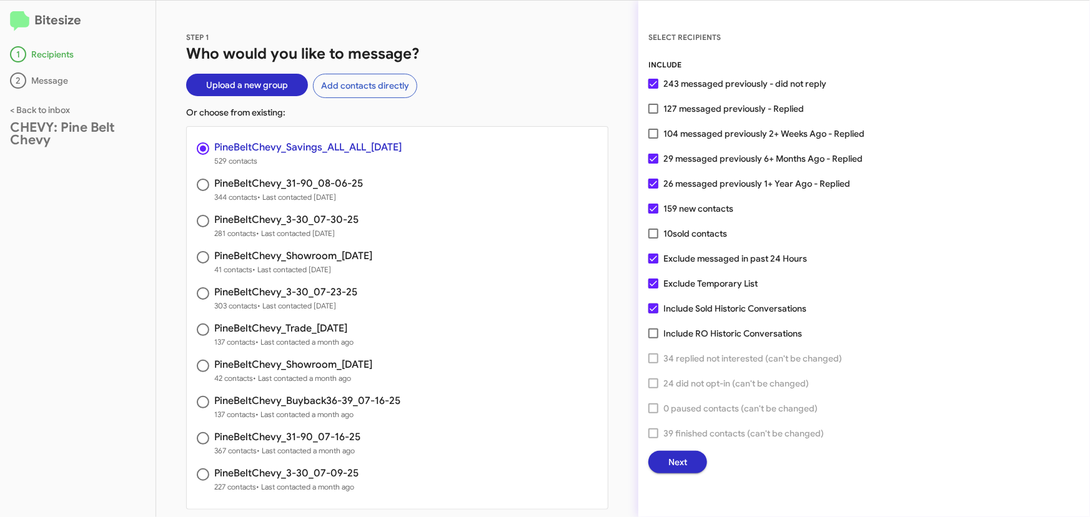
click at [652, 132] on span at bounding box center [653, 134] width 10 height 10
click at [653, 139] on input "104 messaged previously 2+ Weeks Ago - Replied" at bounding box center [653, 139] width 1 height 1
checkbox input "true"
click at [679, 459] on span "Next" at bounding box center [677, 462] width 19 height 22
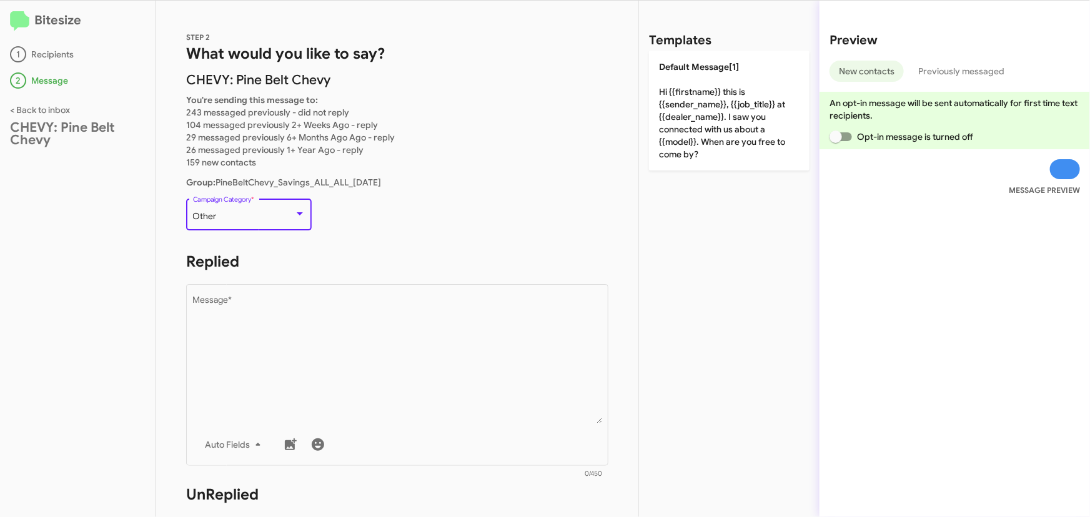
click at [298, 219] on div at bounding box center [299, 214] width 11 height 10
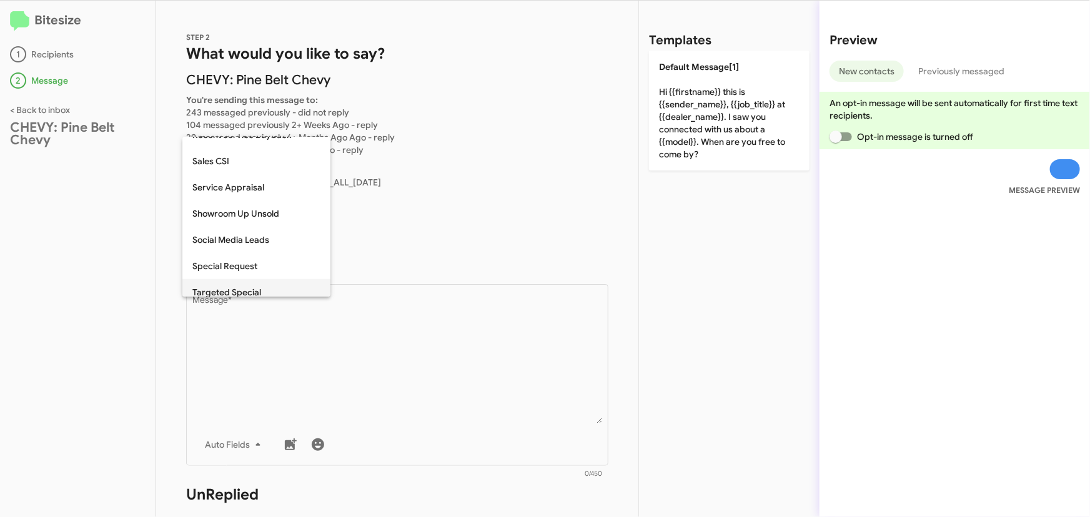
scroll to position [397, 0]
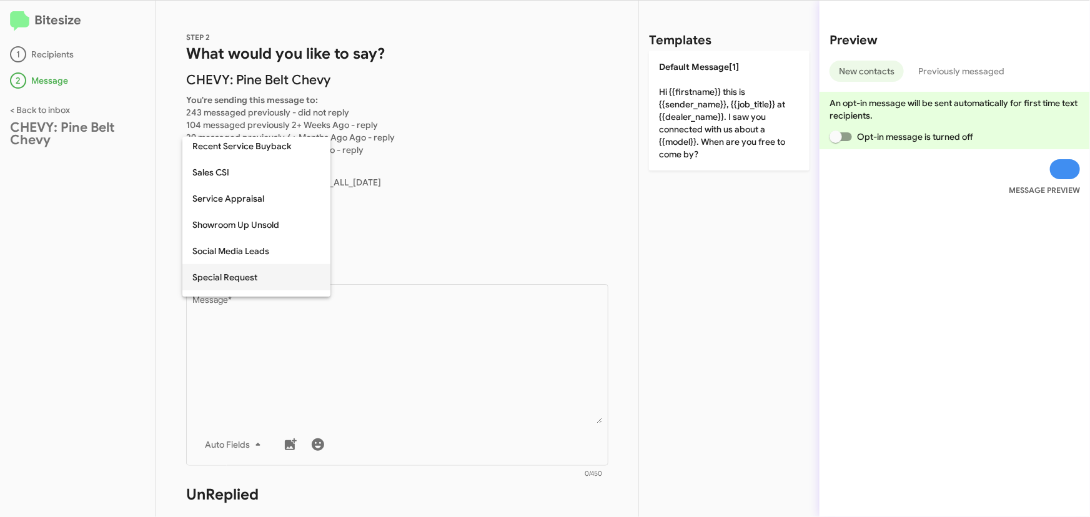
click at [227, 280] on span "Special Request" at bounding box center [256, 277] width 128 height 26
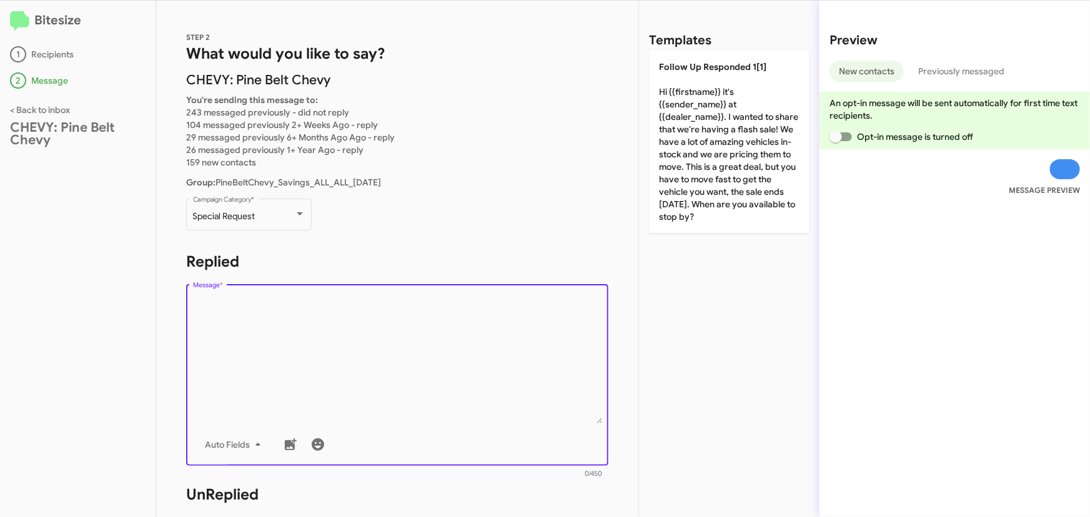
click at [269, 307] on textarea "Message *" at bounding box center [397, 359] width 409 height 127
paste textarea "Hi {{firstname}} it's {{sender_name}} at {{dealer_name}}. Thanks again for reac…"
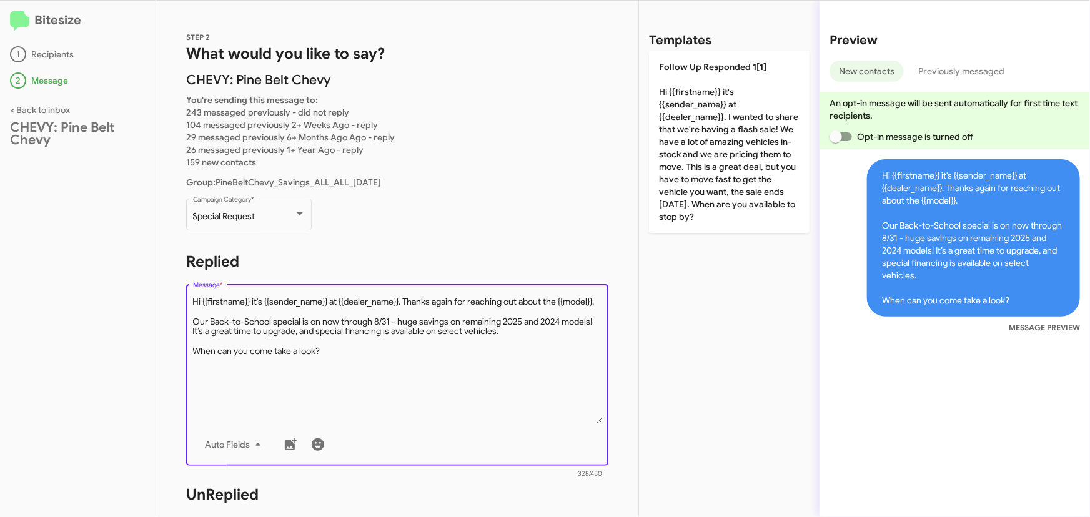
drag, startPoint x: 407, startPoint y: 299, endPoint x: 411, endPoint y: 309, distance: 10.1
click at [411, 309] on textarea "Message *" at bounding box center [397, 359] width 409 height 127
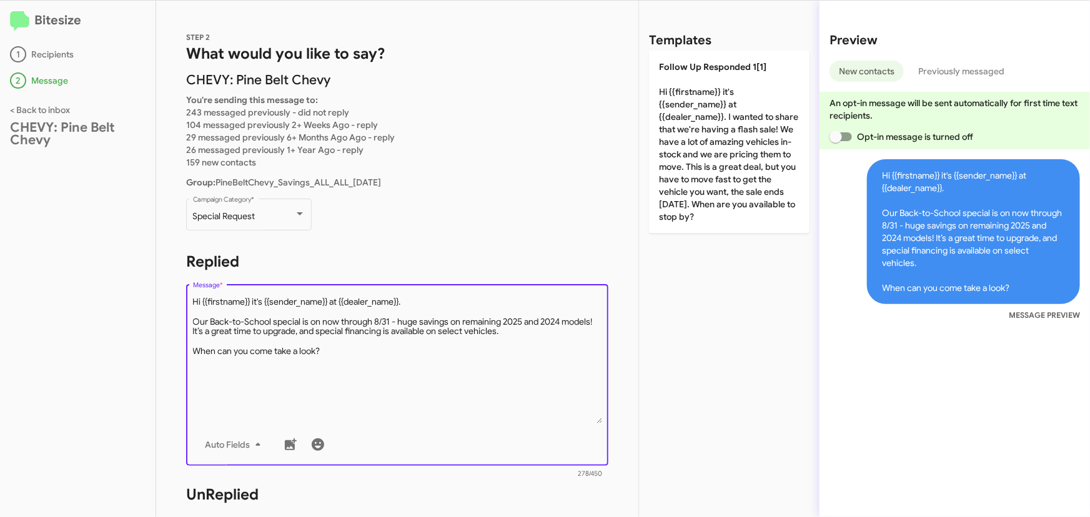
type textarea "Hi {{firstname}} it's {{sender_name}} at {{dealer_name}}. Our Back-to-School sp…"
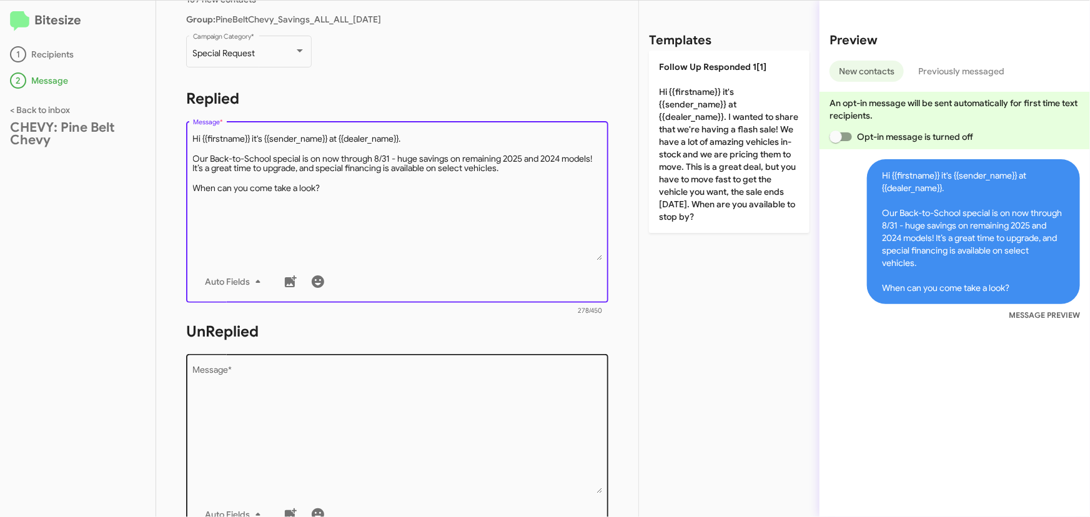
scroll to position [170, 0]
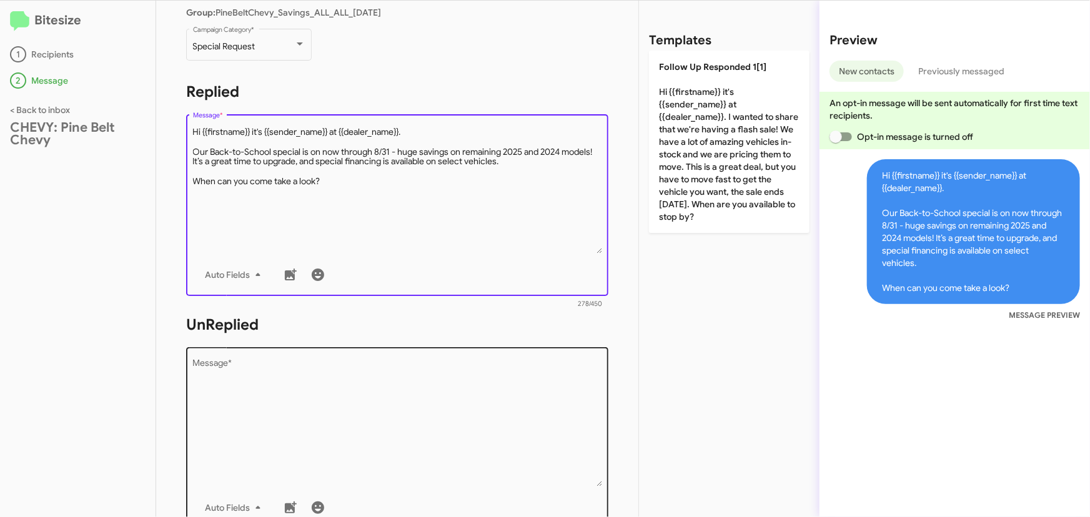
click at [324, 391] on textarea "Message *" at bounding box center [397, 422] width 409 height 127
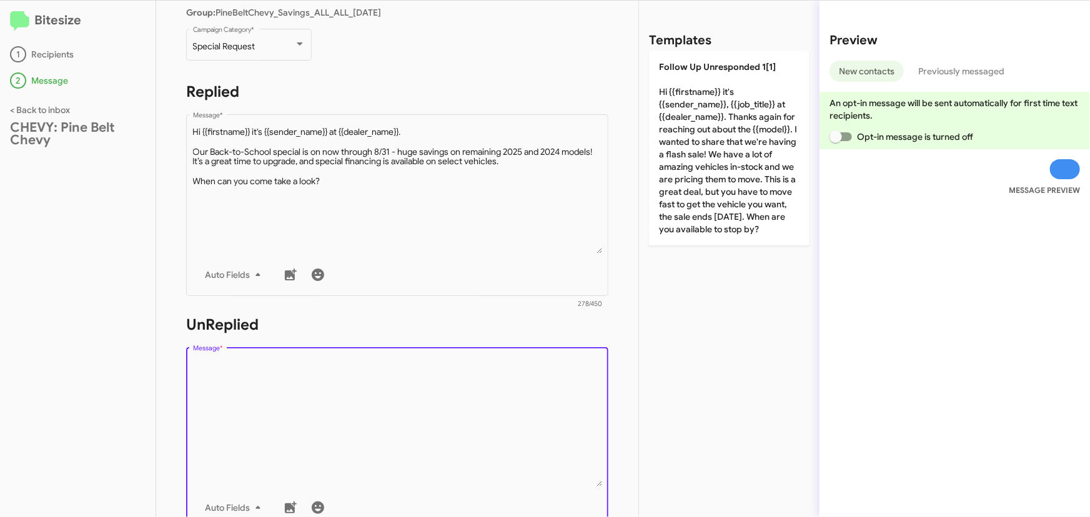
paste textarea "Hi {{firstname}} it's {{sender_name}}, {{job_title}} at {{dealer_name}}. Thanks…"
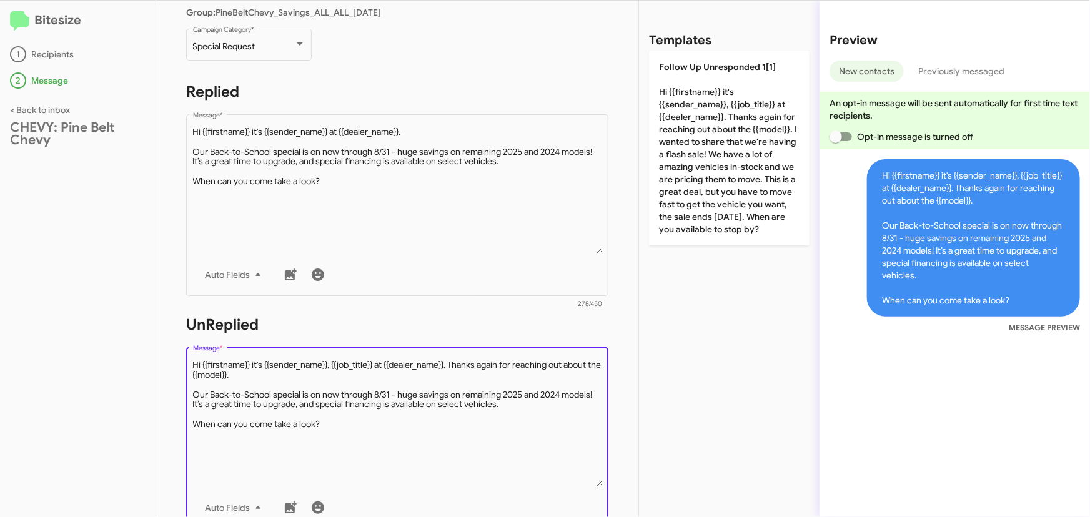
click at [431, 464] on textarea "Message *" at bounding box center [397, 422] width 409 height 127
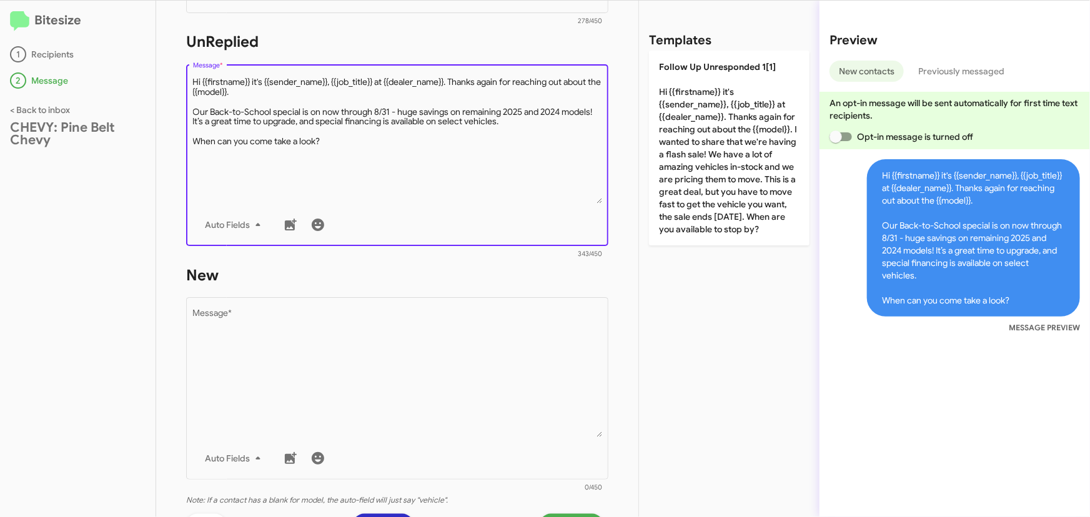
scroll to position [454, 0]
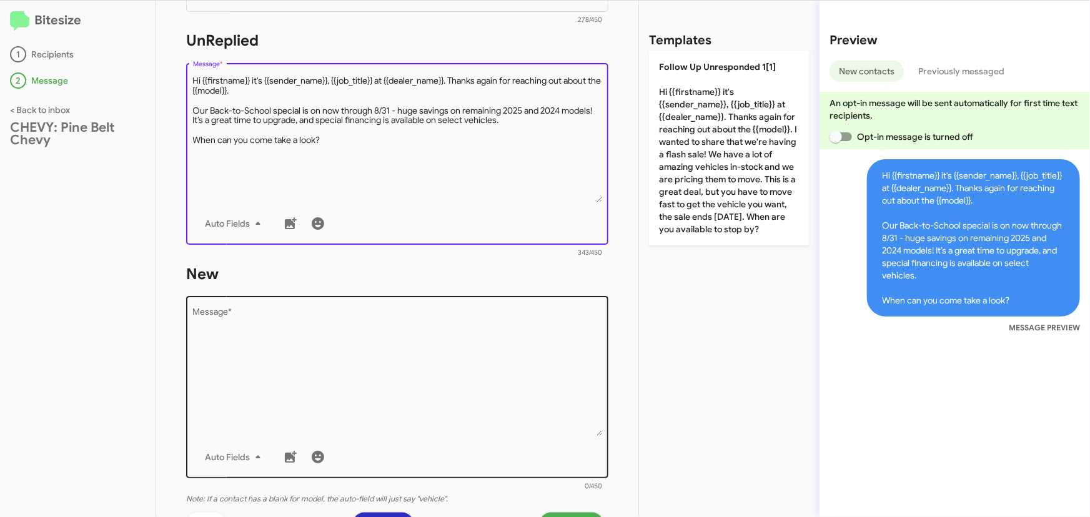
type textarea "Hi {{firstname}} it's {{sender_name}}, {{job_title}} at {{dealer_name}}. Thanks…"
click at [335, 339] on textarea "Message *" at bounding box center [397, 372] width 409 height 127
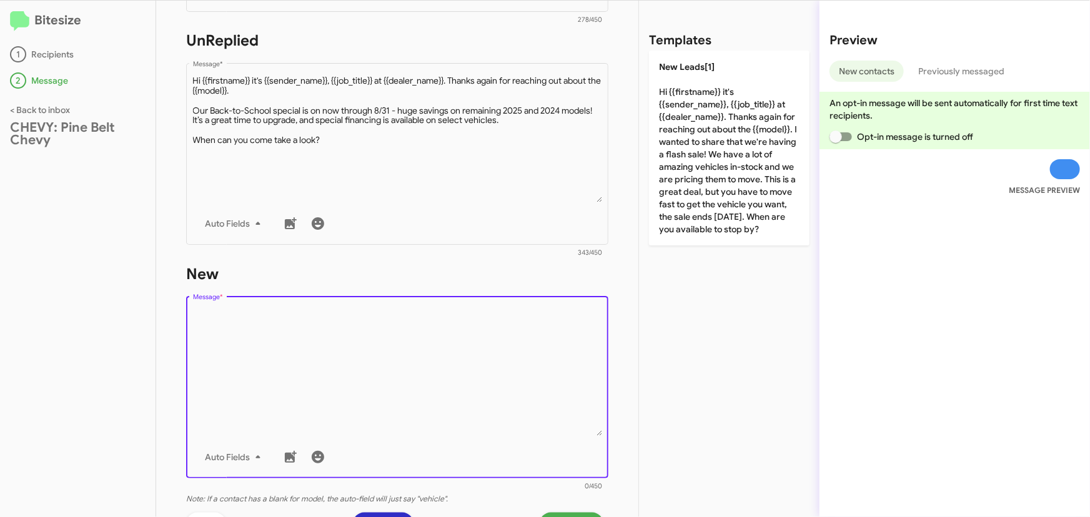
paste textarea "Hi {{firstname}} it's {{sender_name}}, {{job_title}} at {{dealer_name}}. Thanks…"
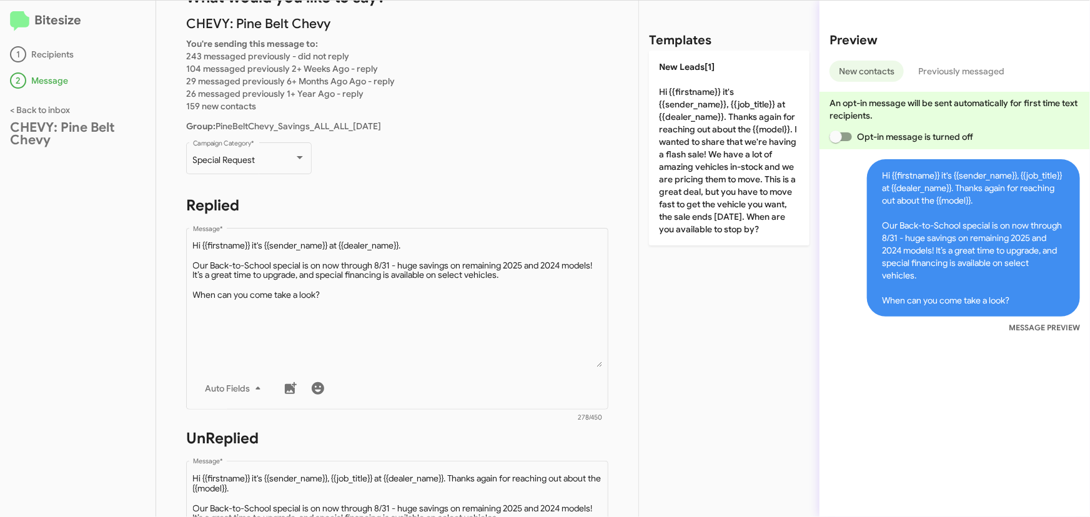
scroll to position [0, 0]
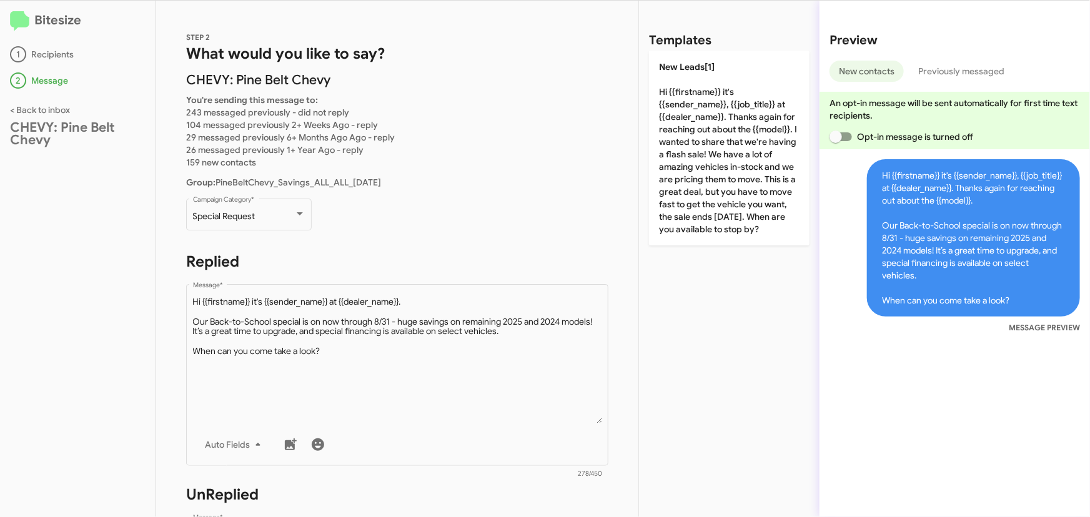
type textarea "Hi {{firstname}} it's {{sender_name}}, {{job_title}} at {{dealer_name}}. Thanks…"
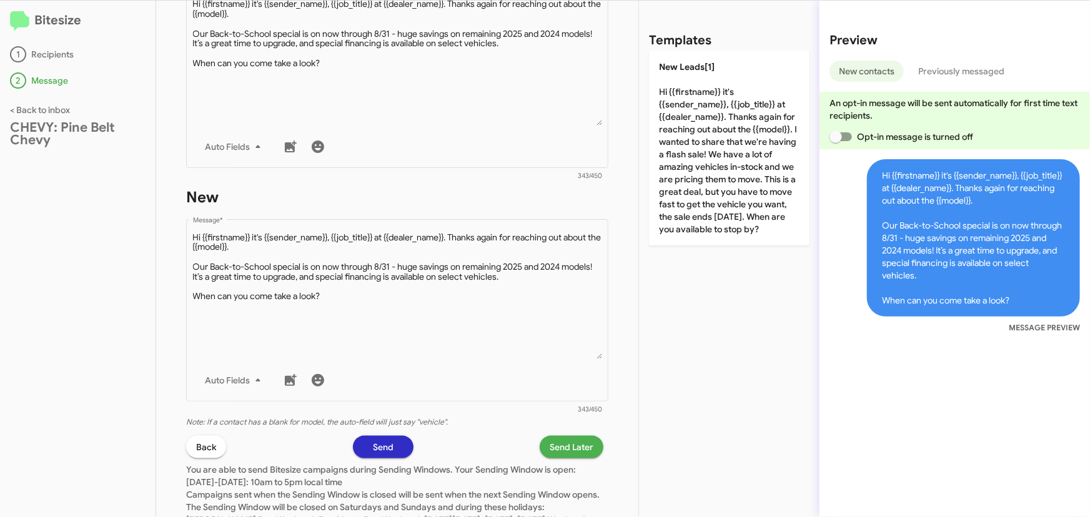
scroll to position [613, 0]
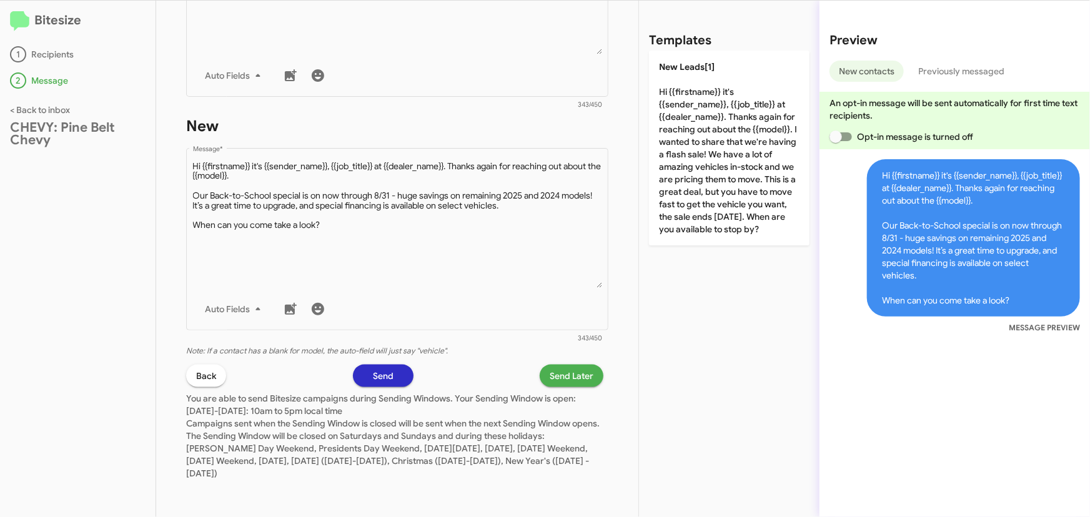
click at [566, 365] on span "Send Later" at bounding box center [572, 376] width 44 height 22
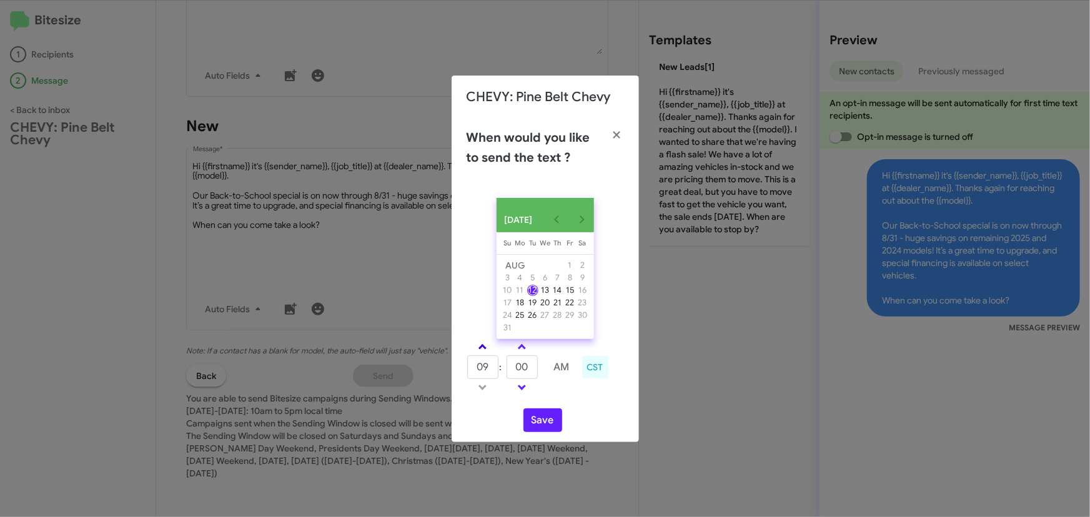
click at [482, 352] on span at bounding box center [482, 348] width 8 height 8
type input "01"
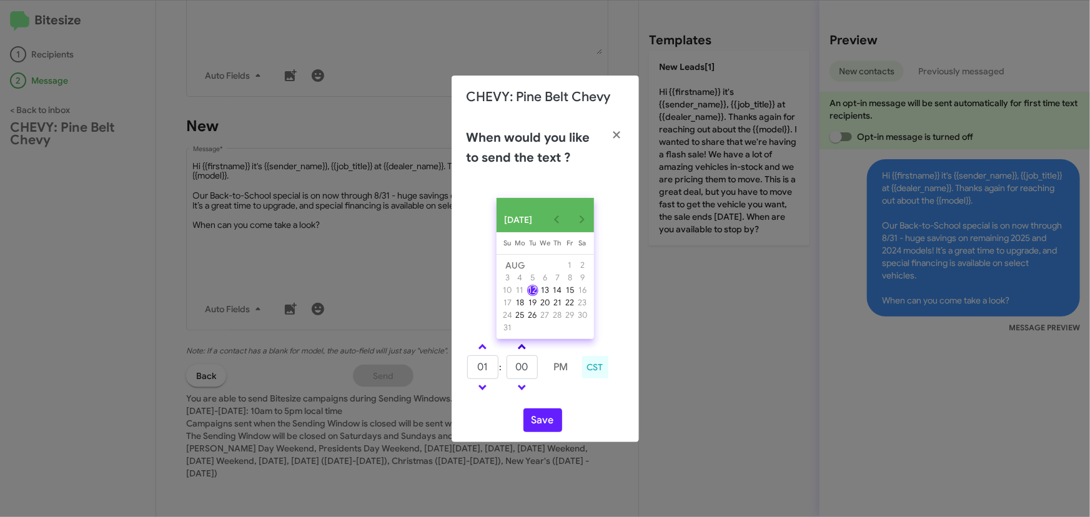
click at [522, 352] on span at bounding box center [522, 348] width 8 height 8
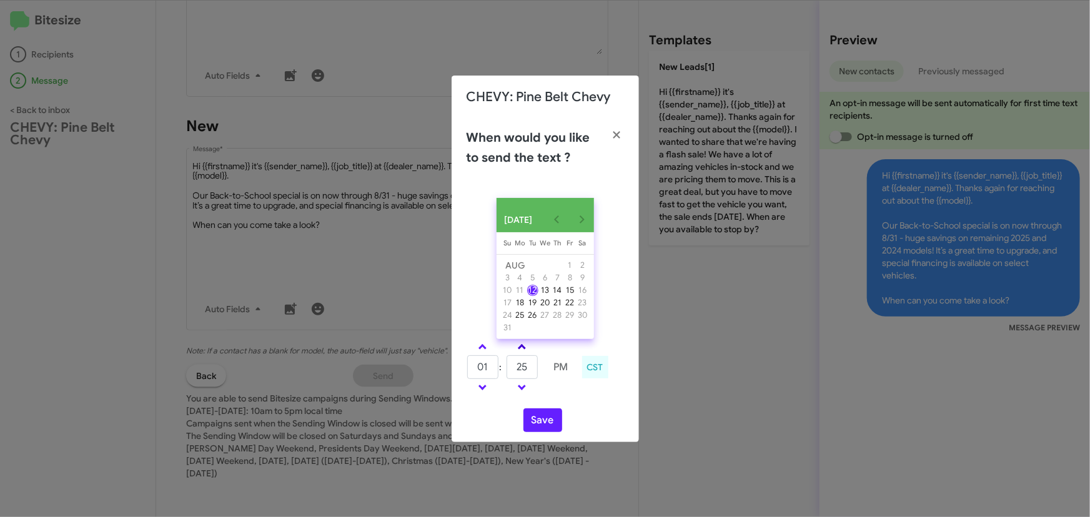
click at [522, 352] on span at bounding box center [522, 348] width 8 height 8
type input "30"
drag, startPoint x: 478, startPoint y: 370, endPoint x: 490, endPoint y: 372, distance: 11.9
click at [490, 372] on input "01" at bounding box center [482, 367] width 31 height 24
type input "12"
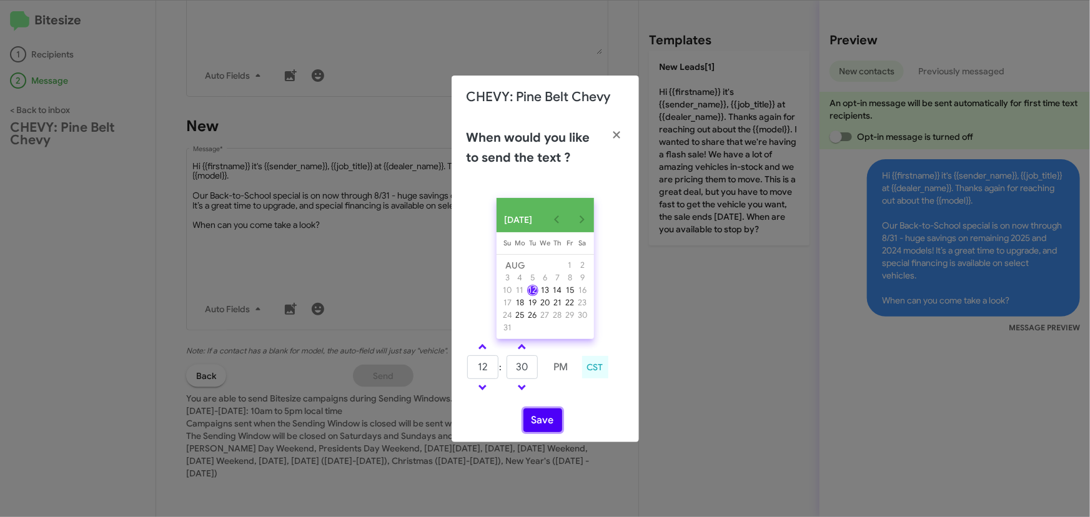
click at [550, 427] on button "Save" at bounding box center [542, 420] width 39 height 24
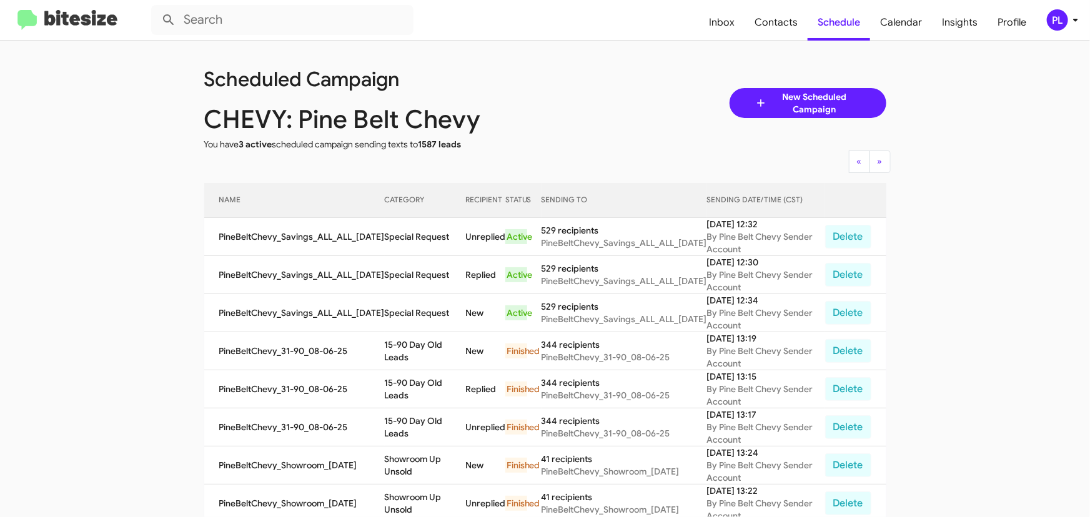
click at [1076, 17] on icon at bounding box center [1075, 19] width 15 height 15
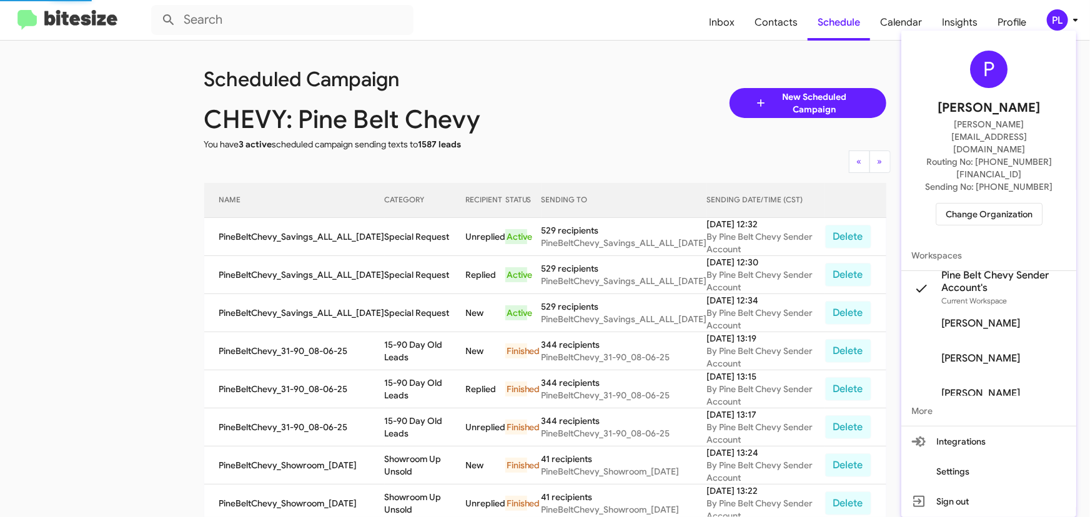
click at [971, 204] on span "Change Organization" at bounding box center [989, 214] width 87 height 21
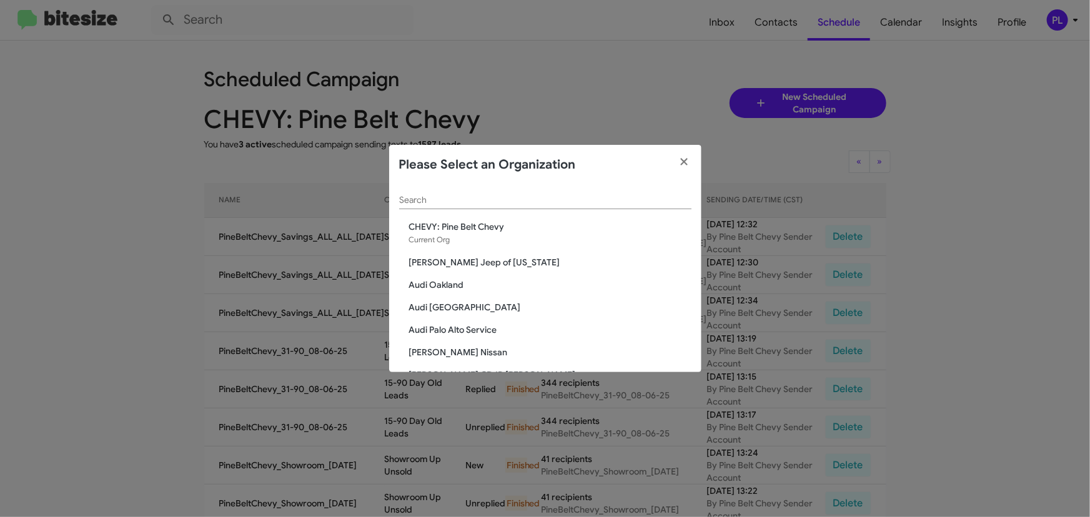
scroll to position [2208, 0]
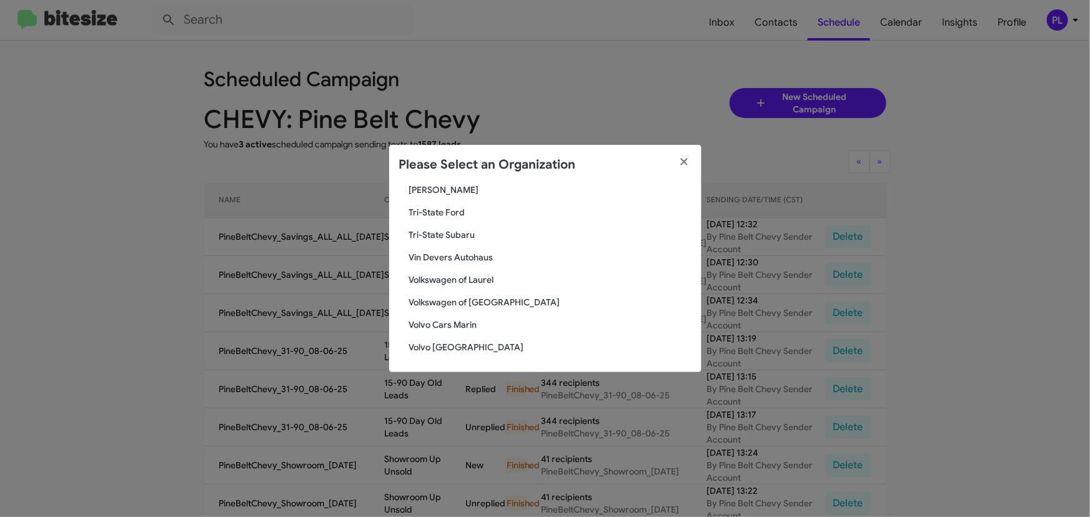
click at [435, 252] on span "Vin Devers Autohaus" at bounding box center [550, 257] width 282 height 12
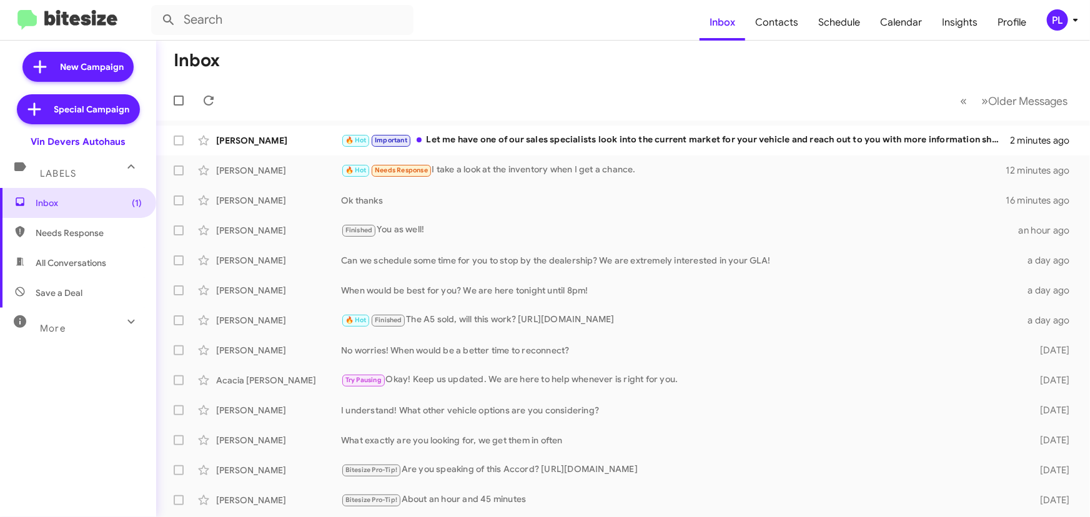
click at [824, 88] on mat-toolbar-row "« Previous » Next Older Messages" at bounding box center [623, 101] width 934 height 40
click at [448, 472] on div "Bitesize Pro-Tip! Are you speaking of this Accord? [URL][DOMAIN_NAME]" at bounding box center [685, 470] width 689 height 14
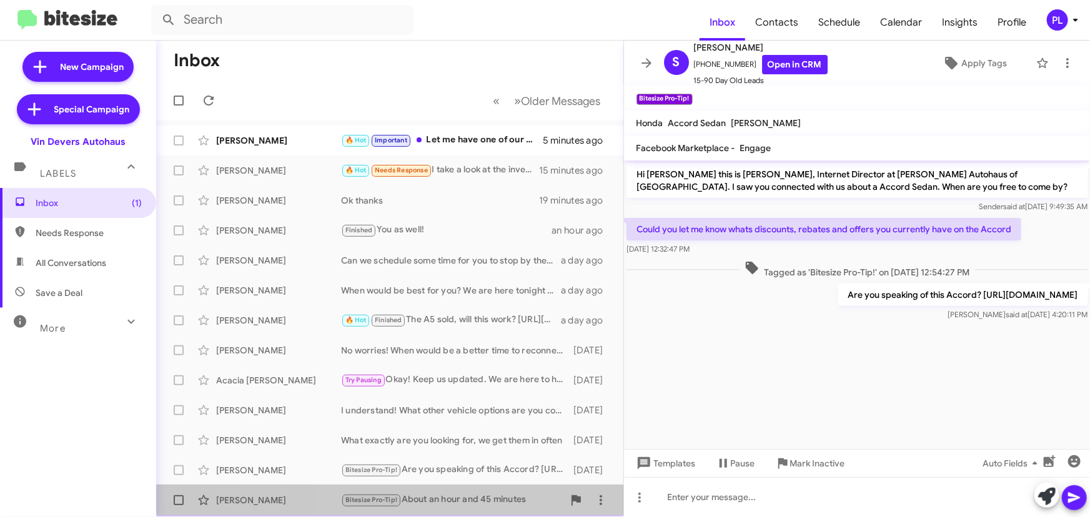
click at [473, 496] on div "Bitesize Pro-Tip! About an hour and 45 minutes" at bounding box center [452, 500] width 222 height 14
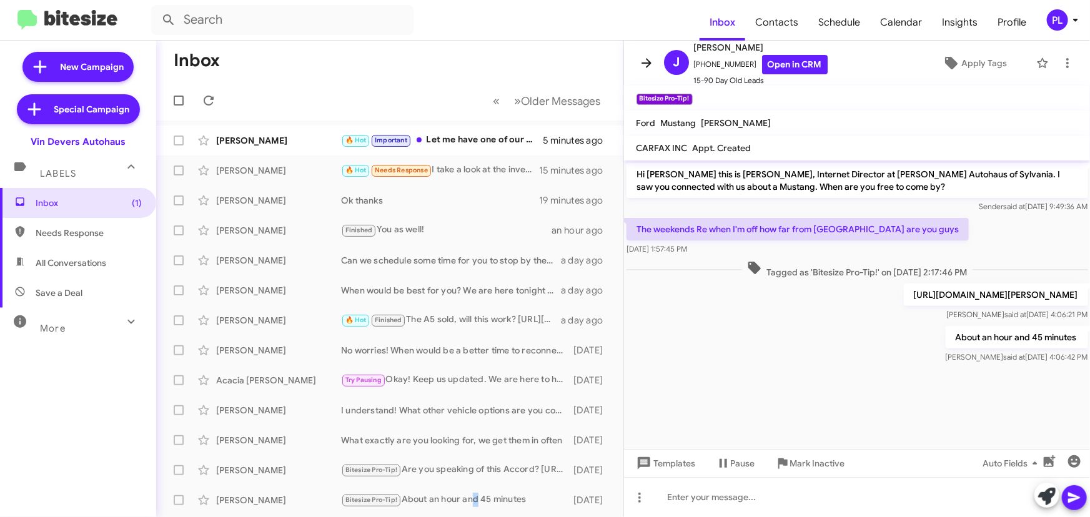
click at [646, 56] on icon at bounding box center [646, 63] width 15 height 15
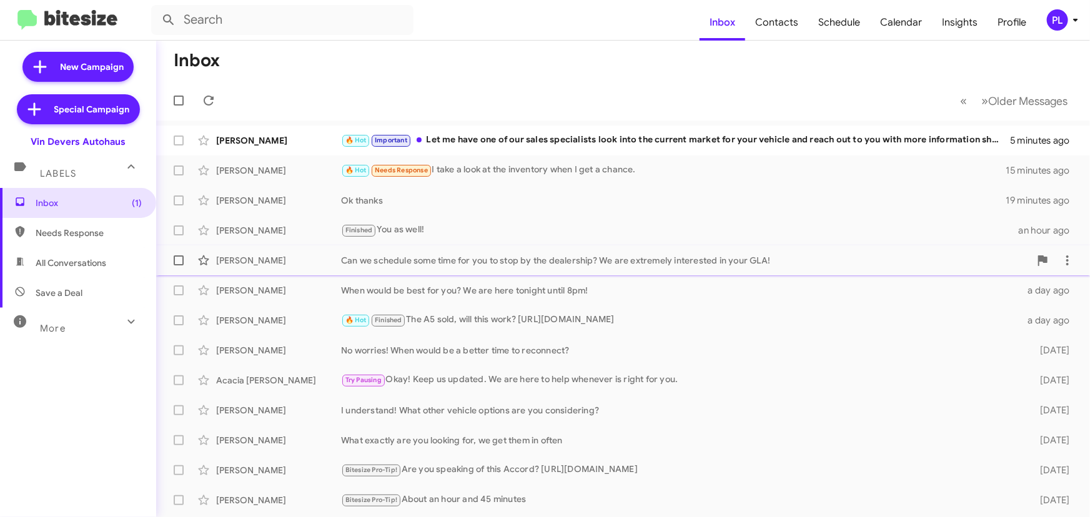
click at [467, 254] on div "Can we schedule some time for you to stop by the dealership? We are extremely i…" at bounding box center [685, 260] width 689 height 12
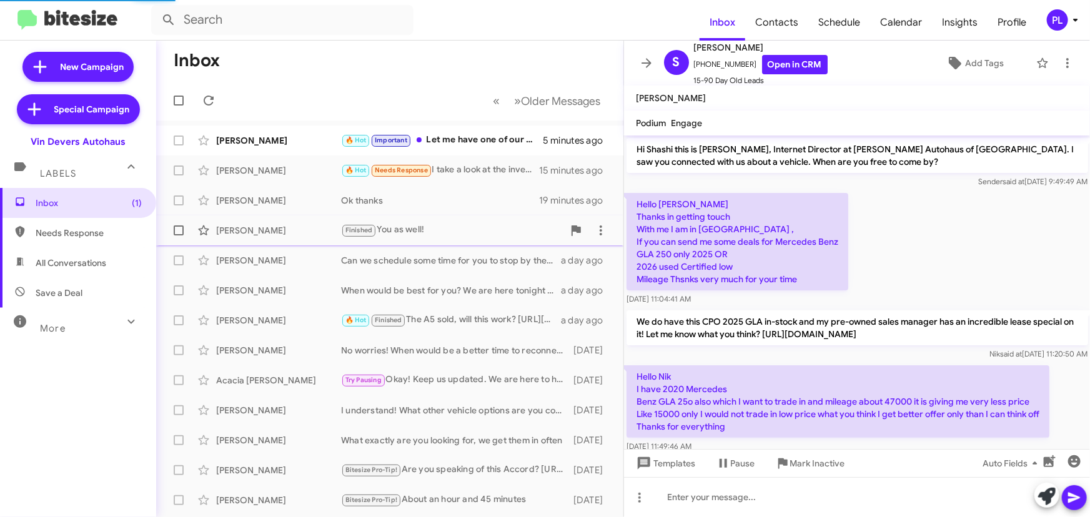
scroll to position [134, 0]
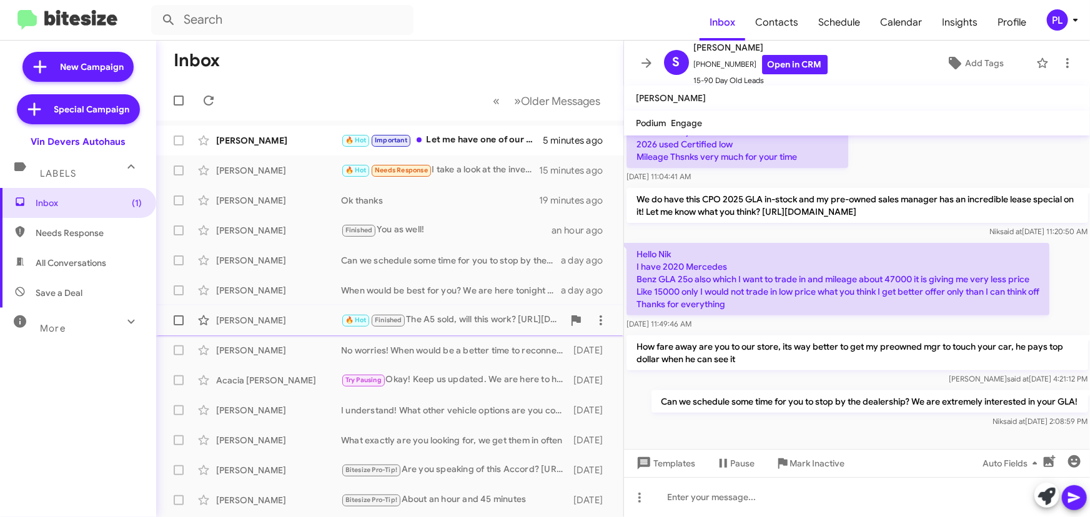
click at [425, 320] on div "🔥 Hot Finished The A5 sold, will this work? [URL][DOMAIN_NAME]" at bounding box center [452, 320] width 222 height 14
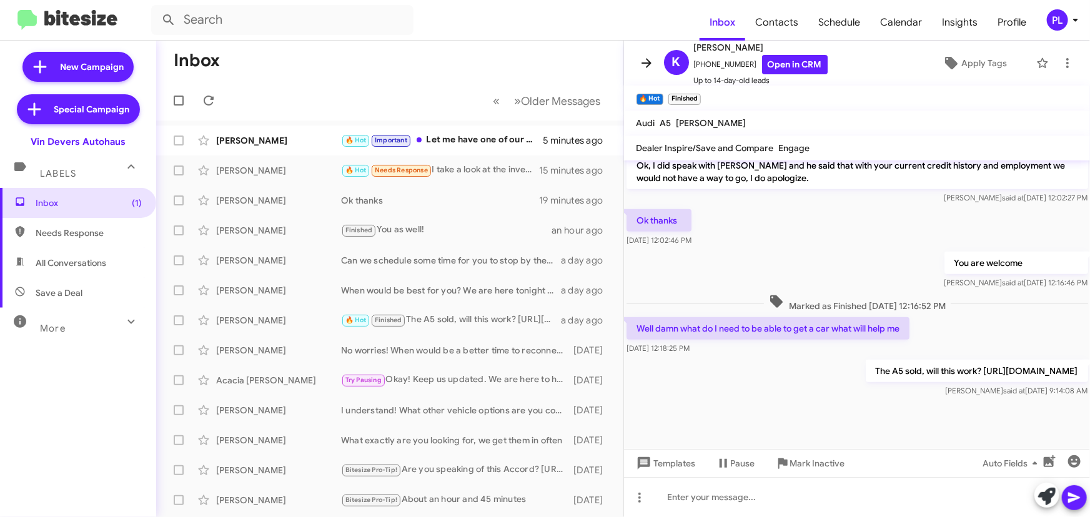
click at [649, 58] on icon at bounding box center [646, 63] width 15 height 15
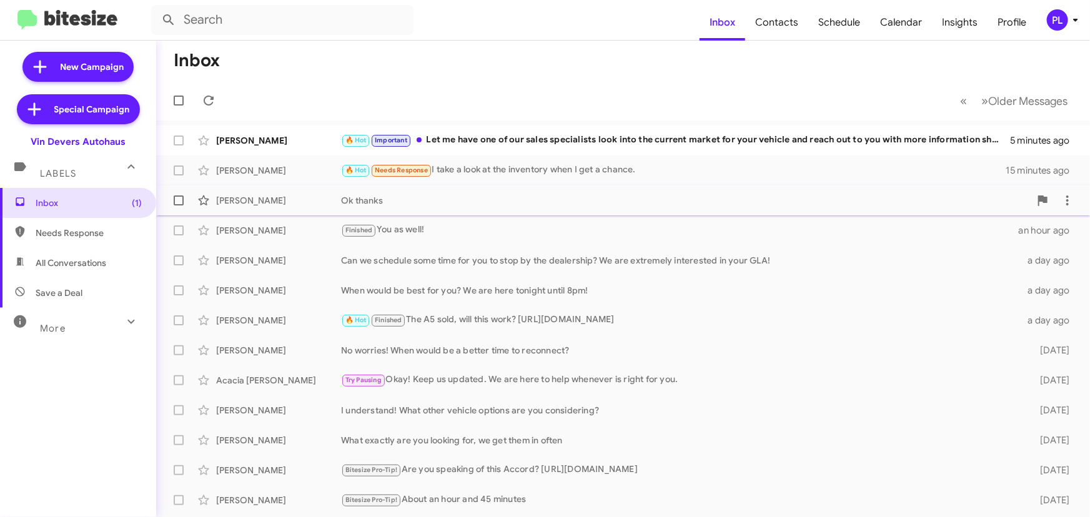
click at [486, 208] on div "[PERSON_NAME] Ok thanks 19 minutes ago" at bounding box center [623, 200] width 914 height 25
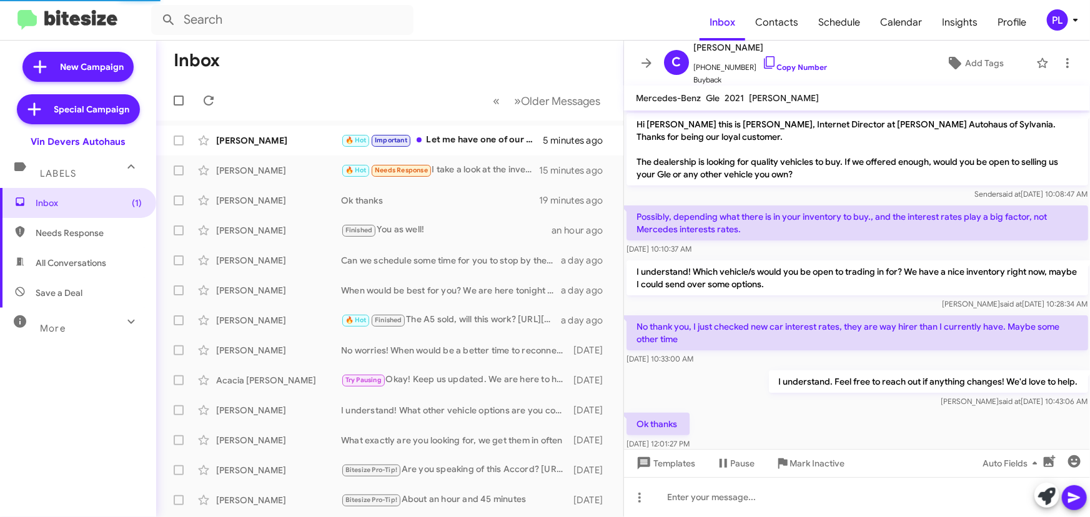
scroll to position [22, 0]
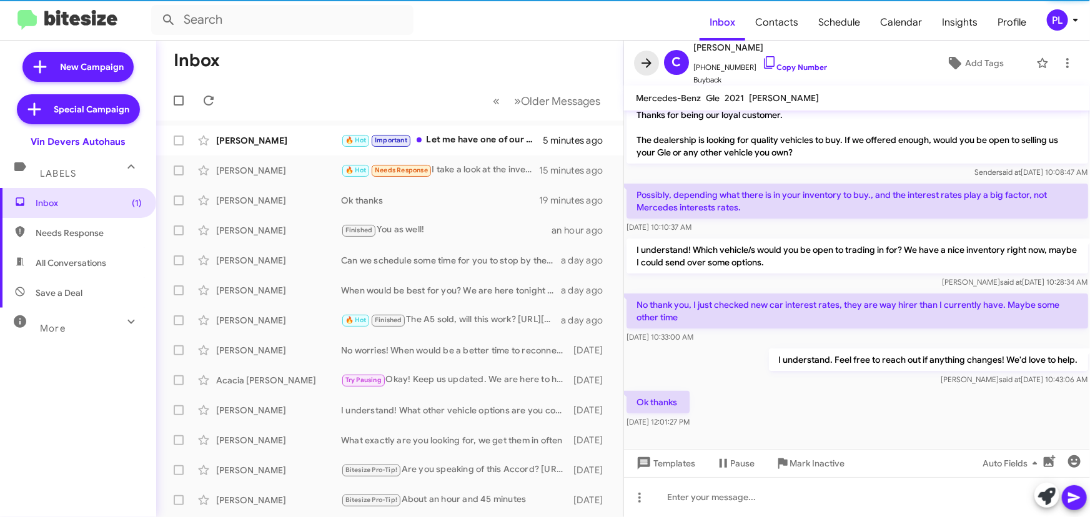
click at [649, 62] on icon at bounding box center [646, 62] width 10 height 9
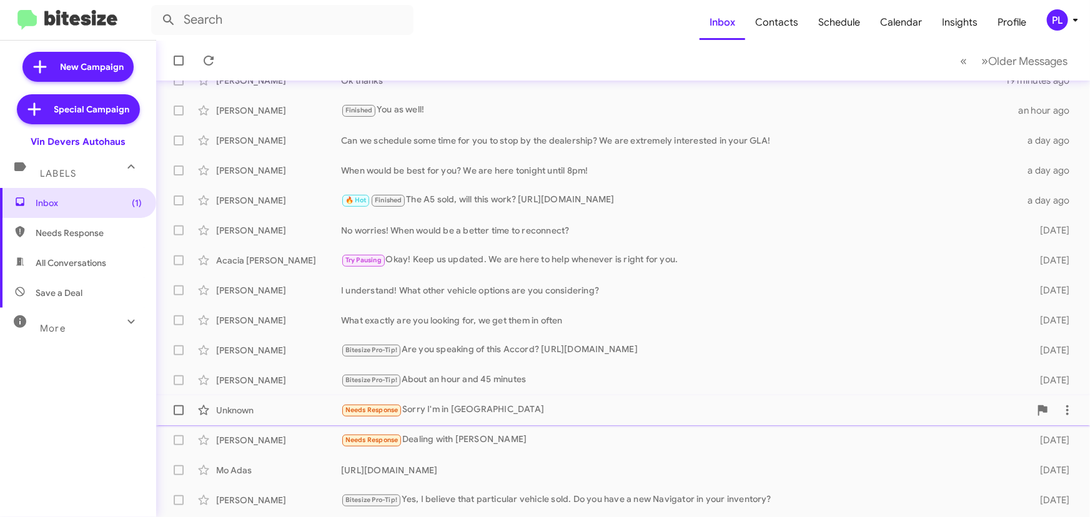
scroll to position [207, 0]
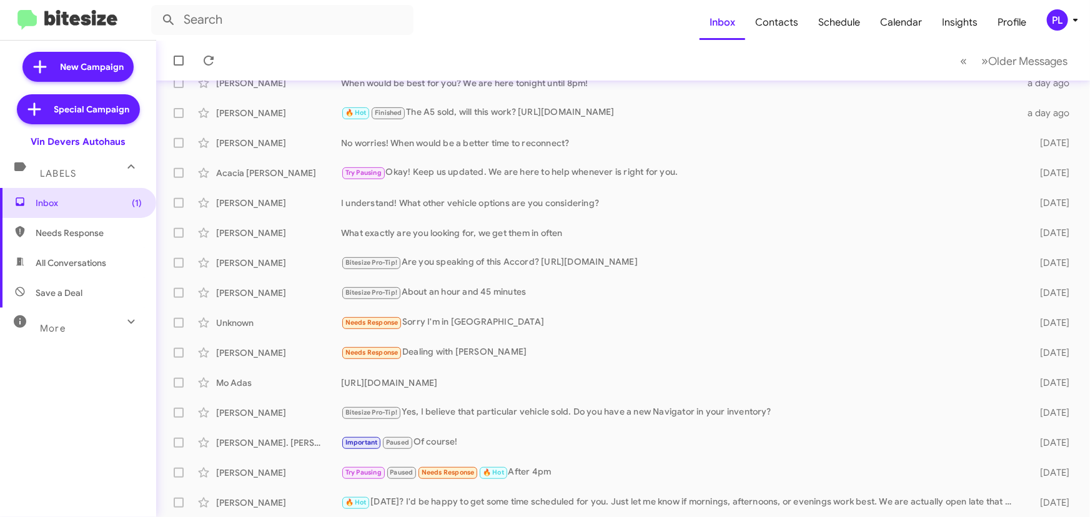
click at [96, 322] on div "More" at bounding box center [65, 323] width 111 height 23
